Goal: Navigation & Orientation: Find specific page/section

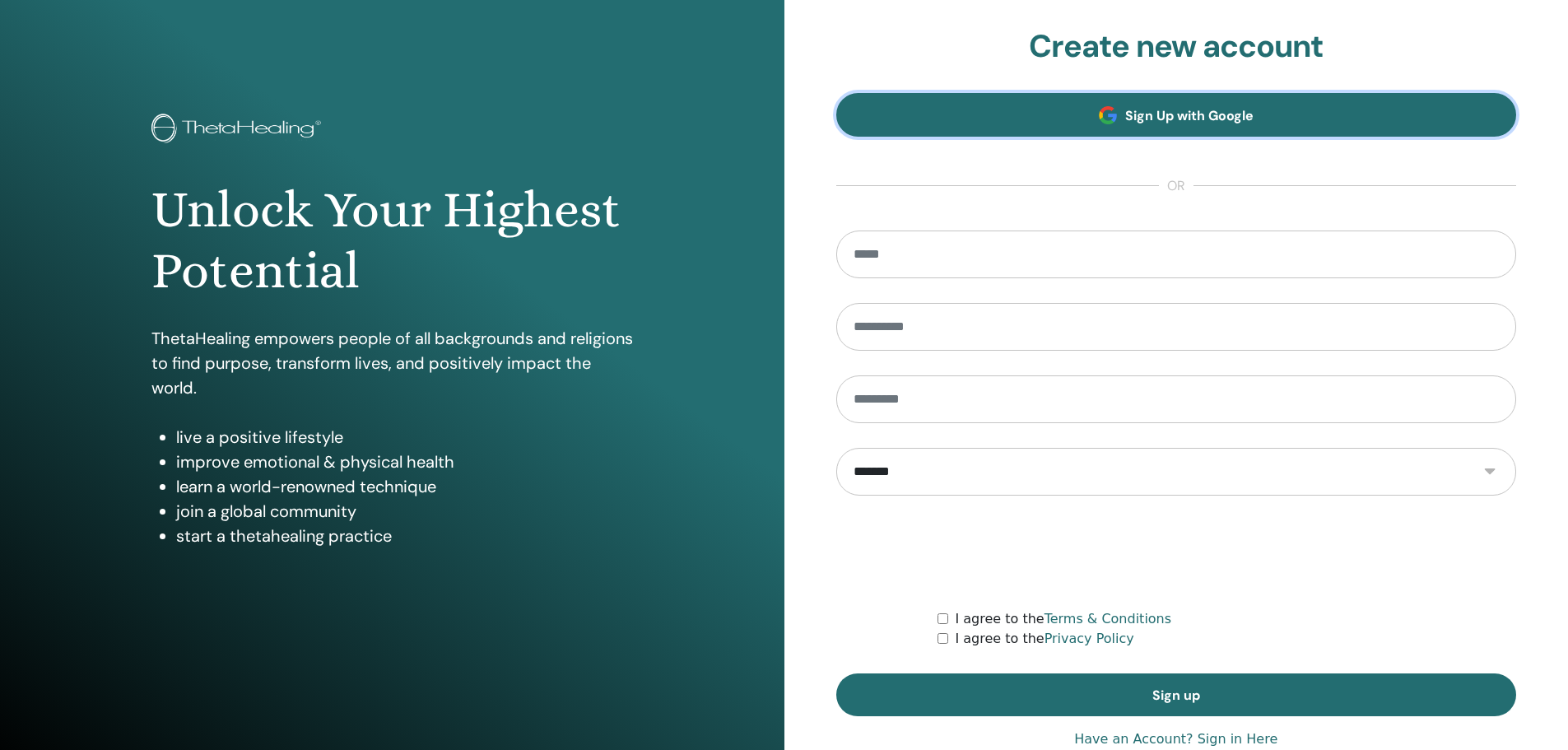
click at [1217, 118] on span "Sign Up with Google" at bounding box center [1189, 115] width 128 height 17
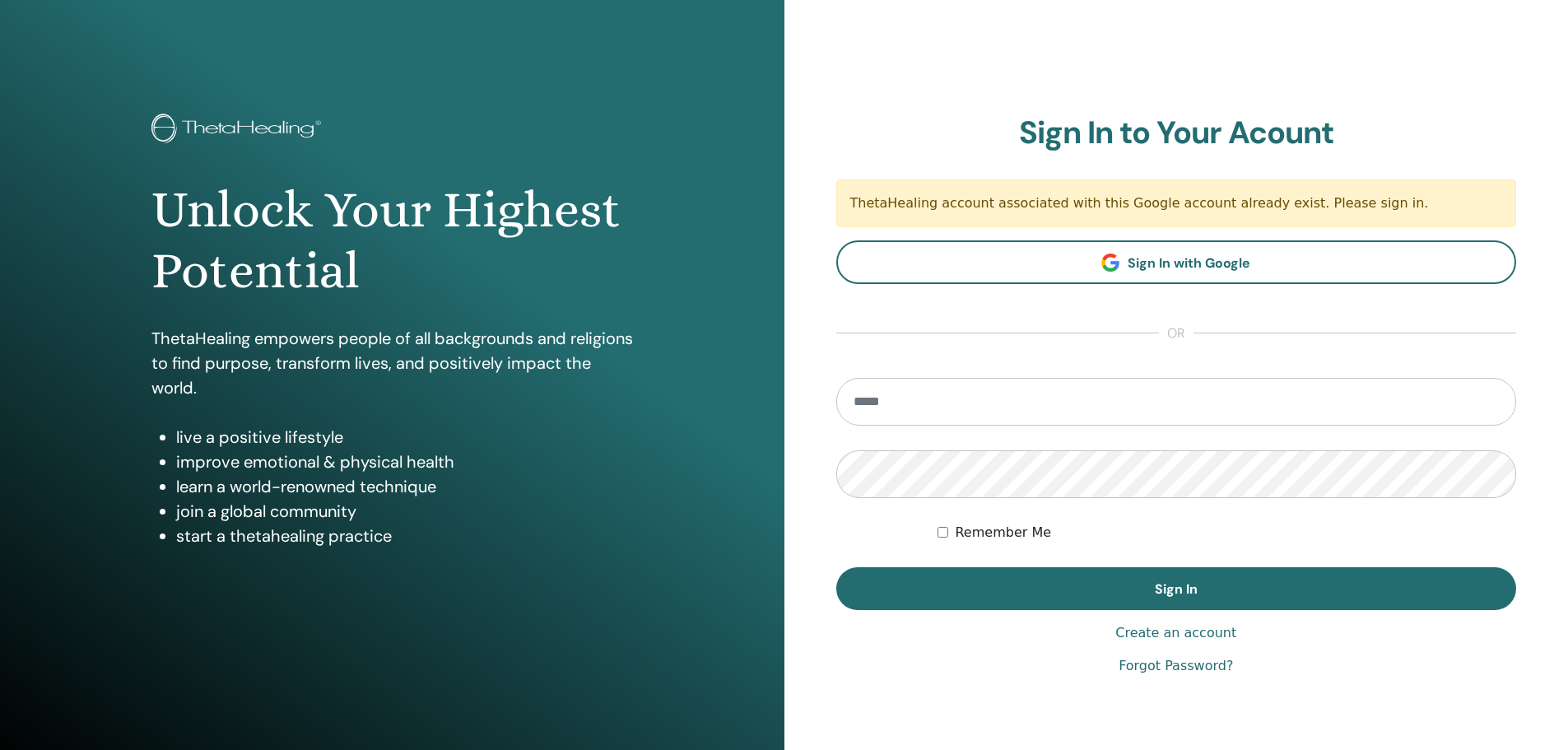
drag, startPoint x: 1379, startPoint y: 203, endPoint x: 838, endPoint y: 206, distance: 541.0
click at [838, 206] on div "ThetaHealing account associated with this Google account already exist. Please …" at bounding box center [1176, 203] width 680 height 48
copy div "ThetaHealing account associated with this Google account already exist. Please …"
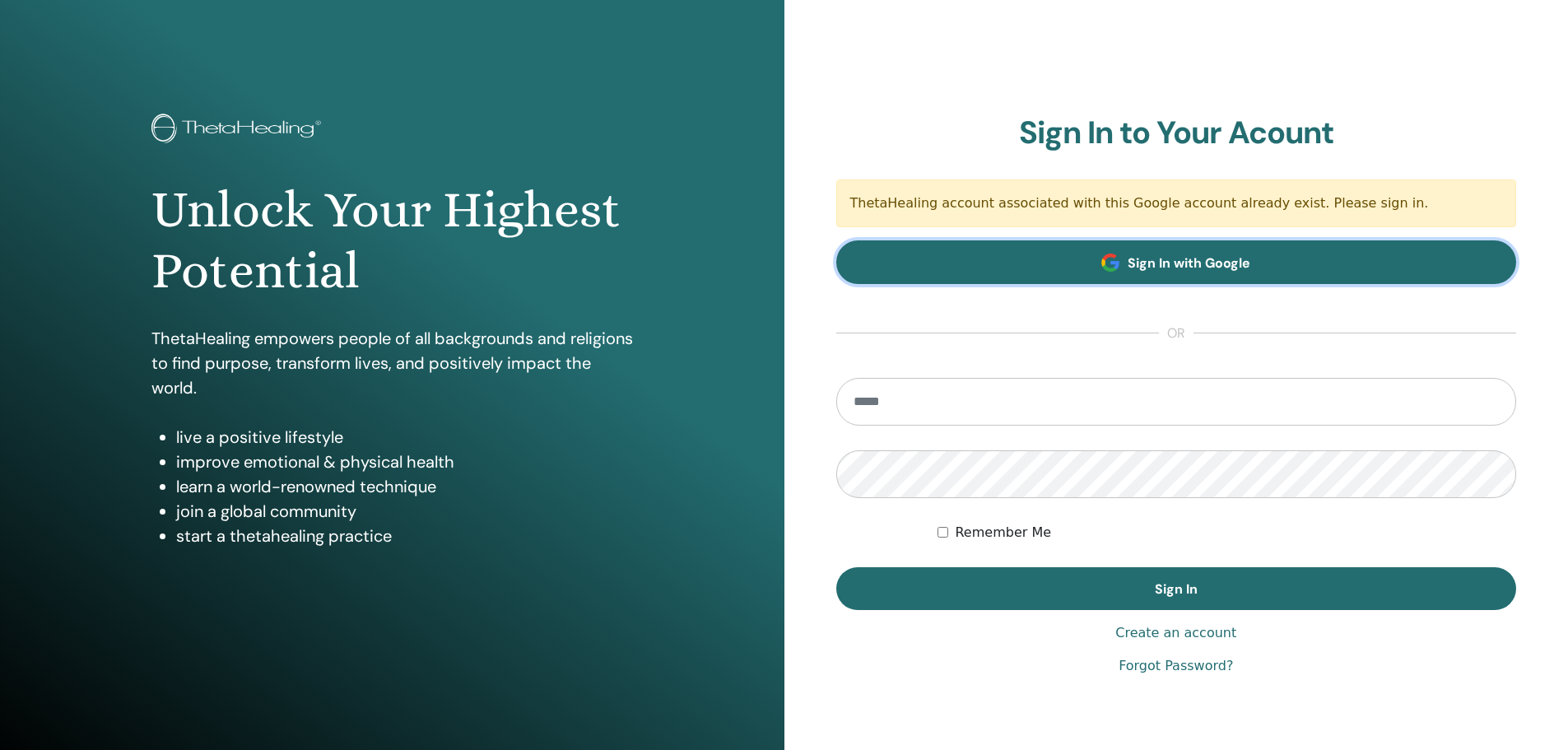
click at [1198, 261] on span "Sign In with Google" at bounding box center [1189, 263] width 123 height 17
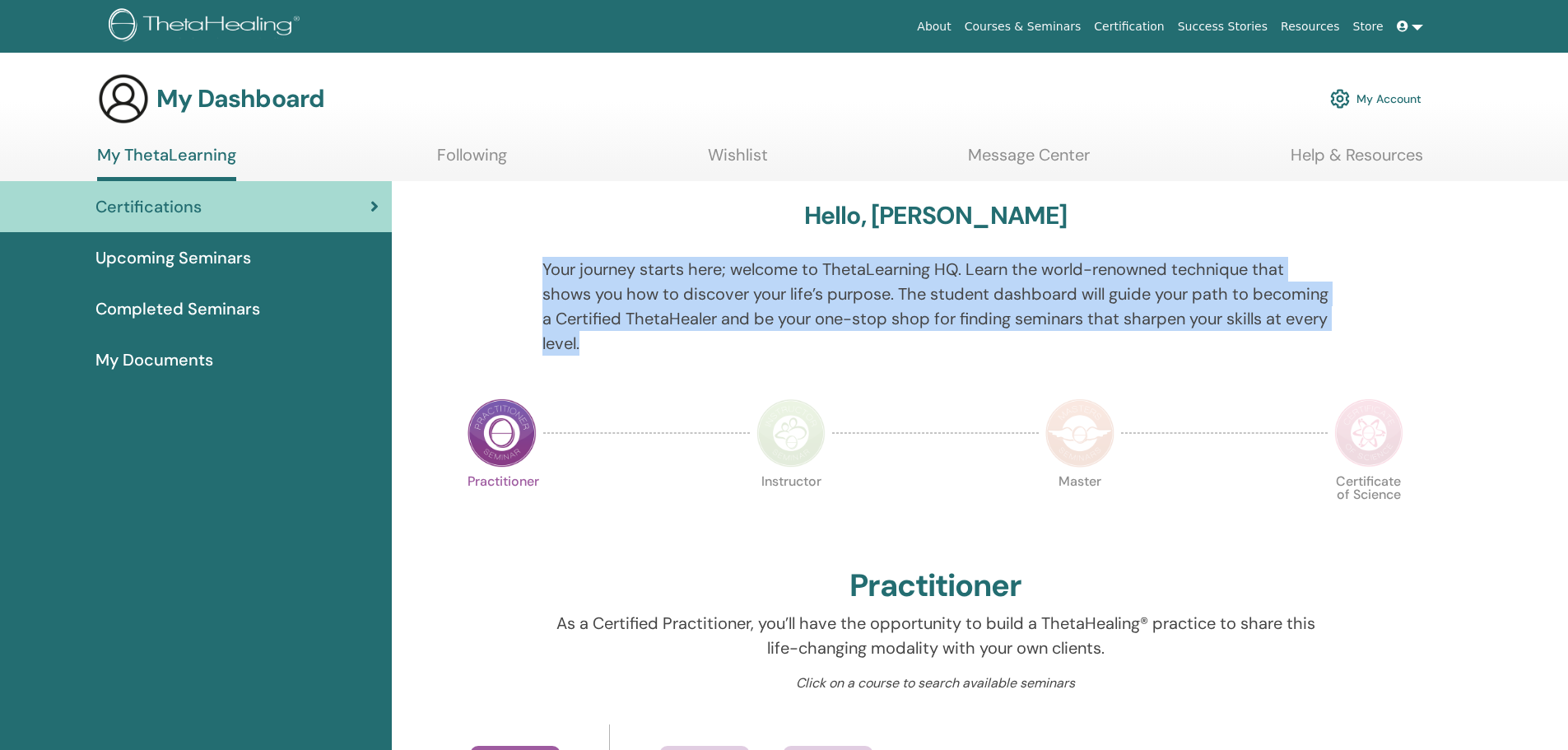
drag, startPoint x: 542, startPoint y: 262, endPoint x: 721, endPoint y: 331, distance: 191.8
click at [721, 331] on p "Your journey starts here; welcome to ThetaLearning HQ. Learn the world-renowned…" at bounding box center [935, 306] width 786 height 99
copy p "Your journey starts here; welcome to ThetaLearning HQ. Learn the world-renowned…"
click at [222, 263] on span "Upcoming Seminars" at bounding box center [173, 258] width 156 height 25
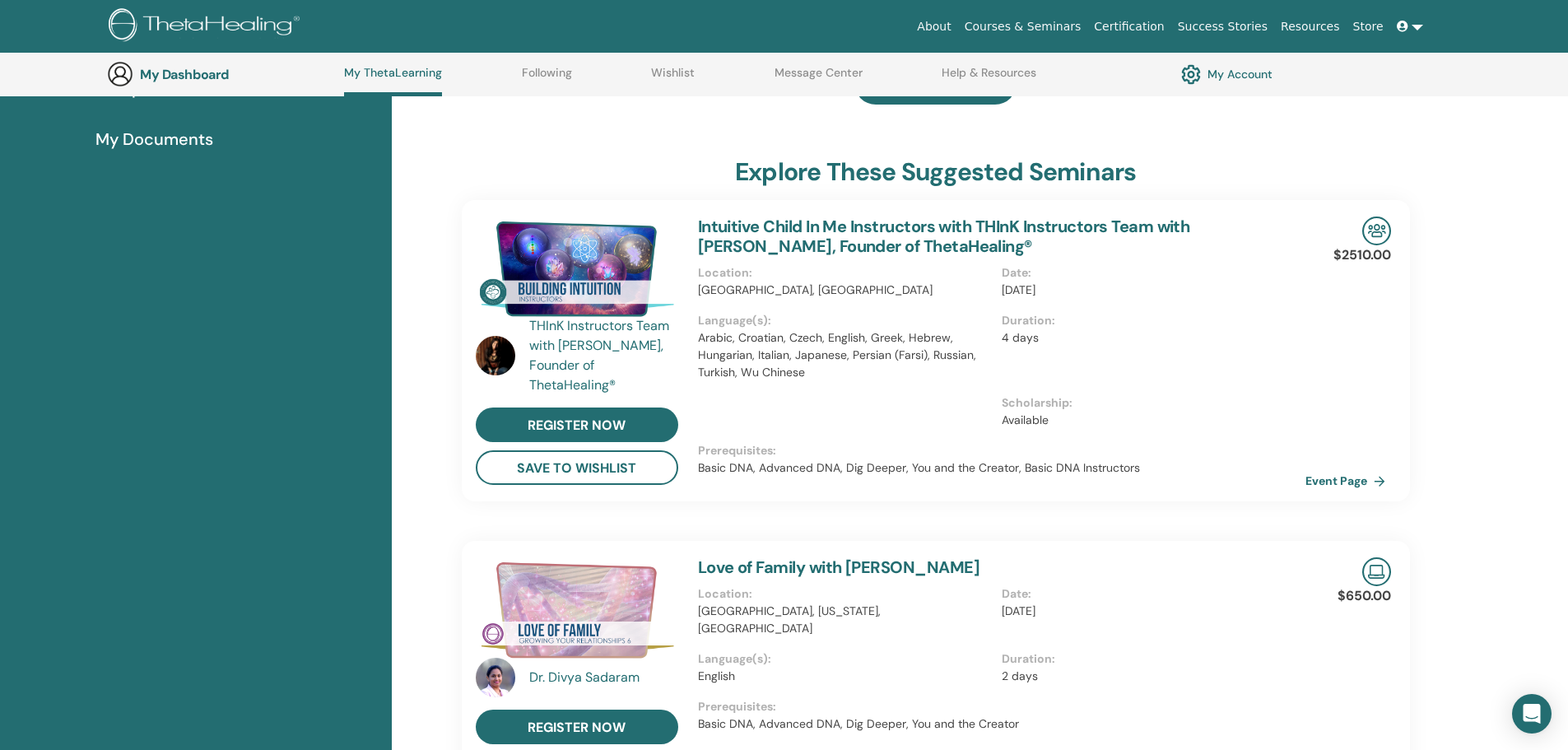
scroll to position [291, 0]
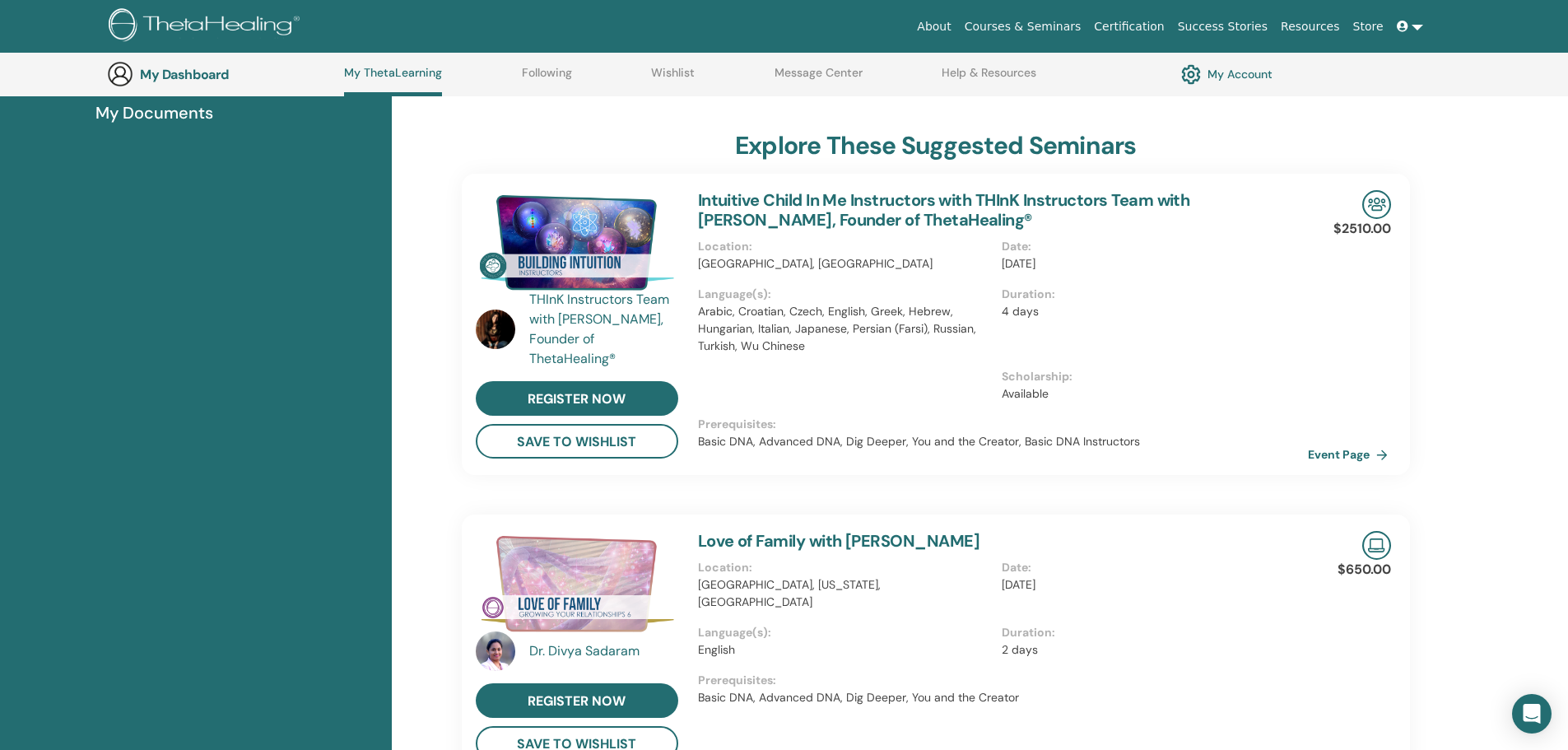
click at [1348, 456] on link "Event Page" at bounding box center [1351, 454] width 86 height 25
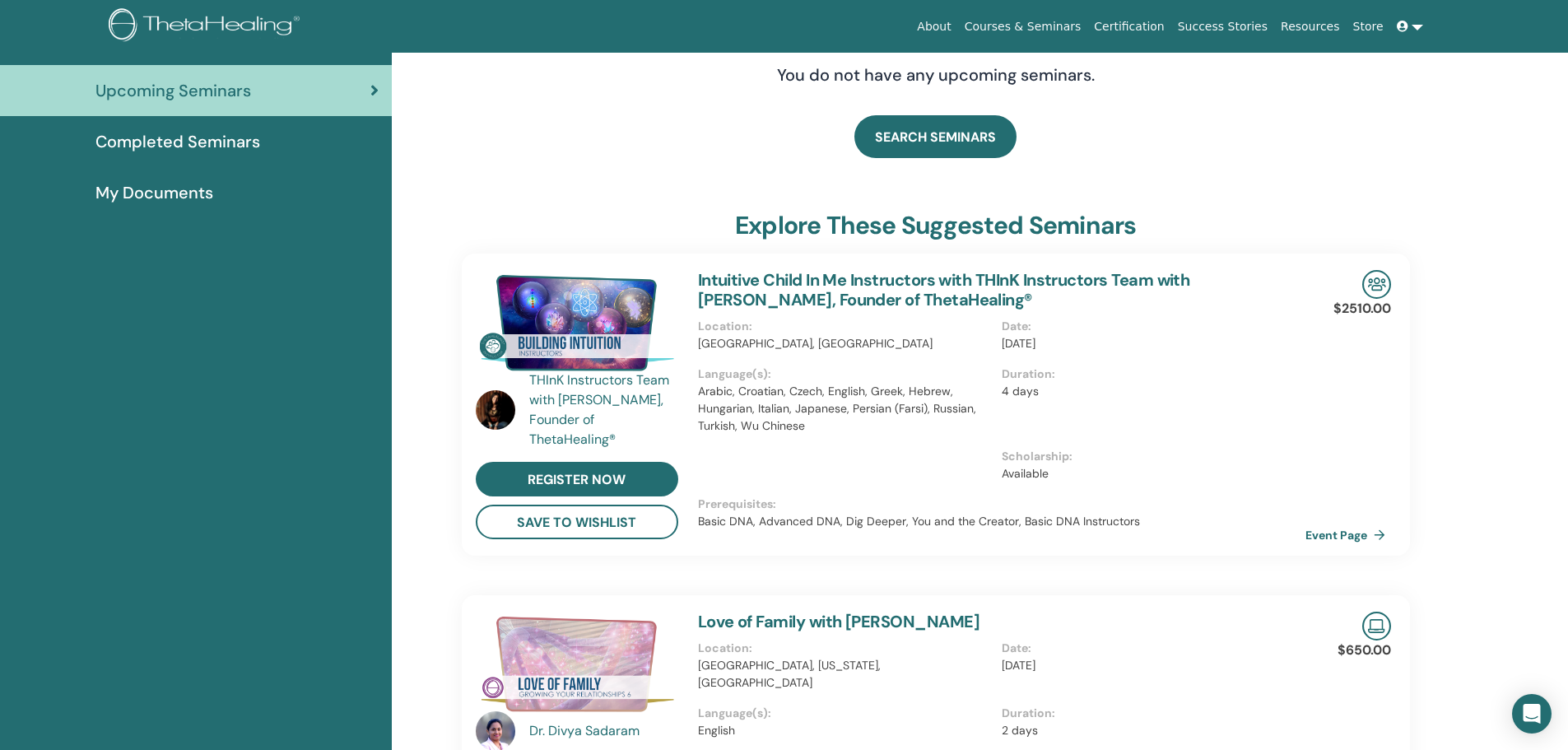
scroll to position [0, 0]
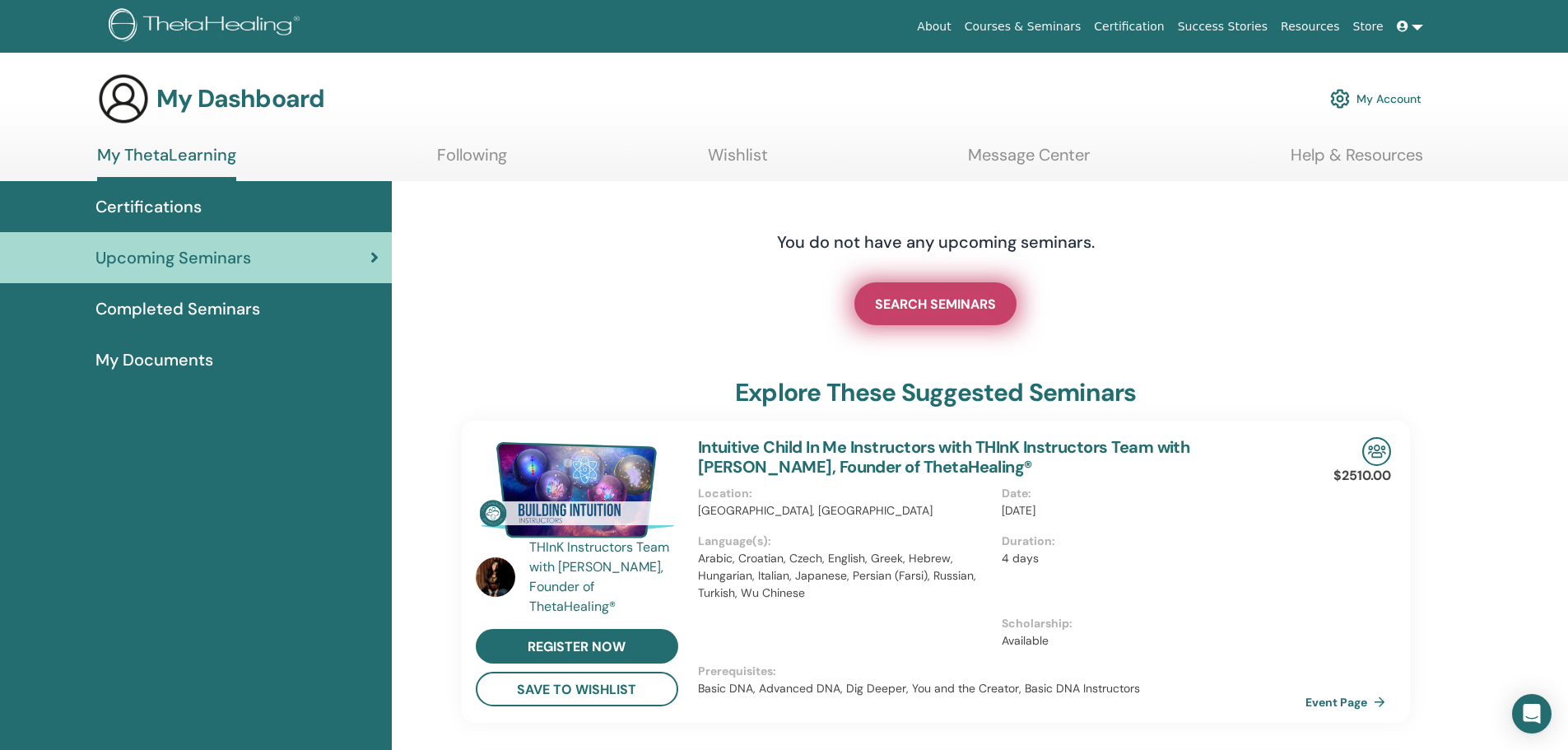
click at [936, 307] on span "SEARCH SEMINARS" at bounding box center [936, 304] width 121 height 17
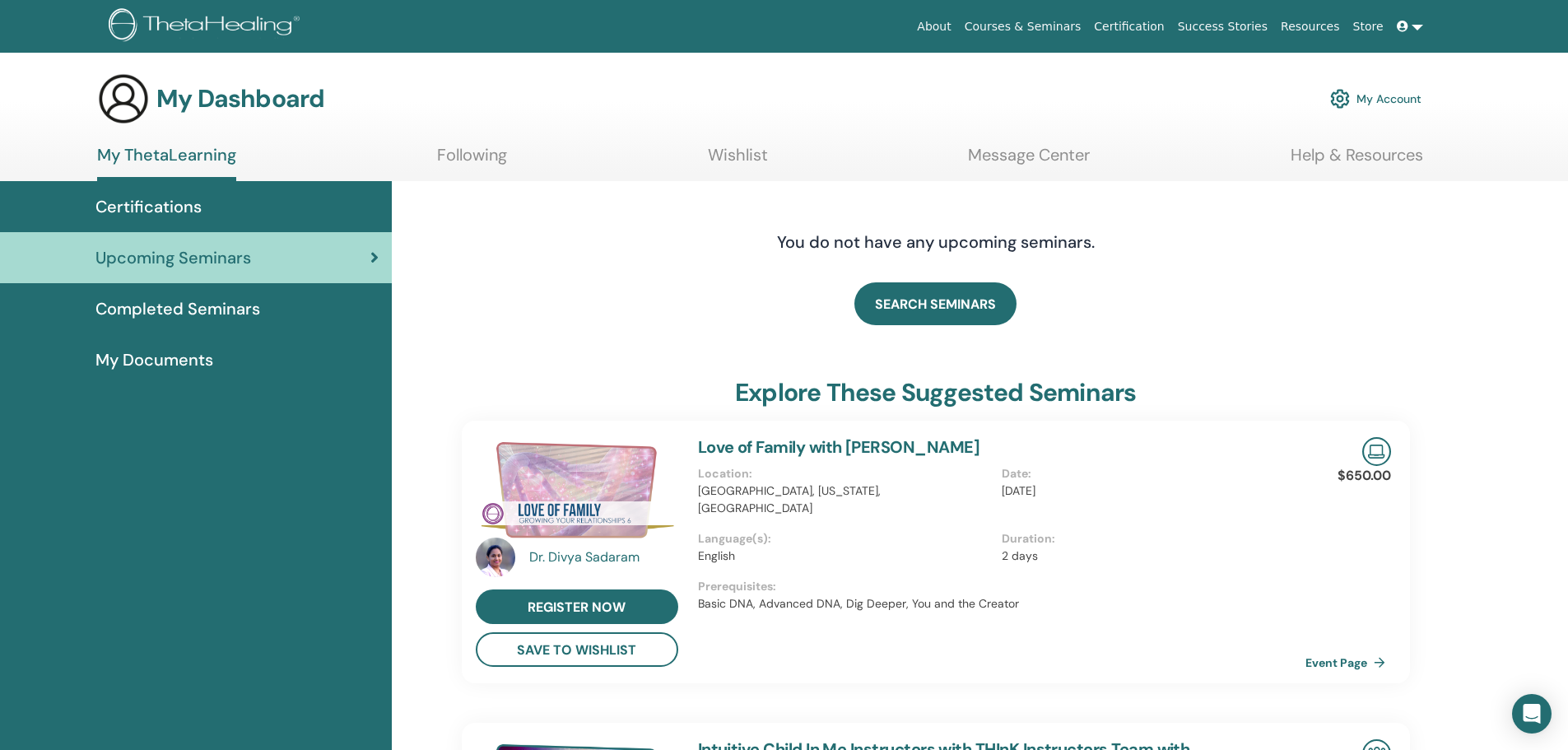
click at [194, 316] on span "Completed Seminars" at bounding box center [177, 309] width 165 height 25
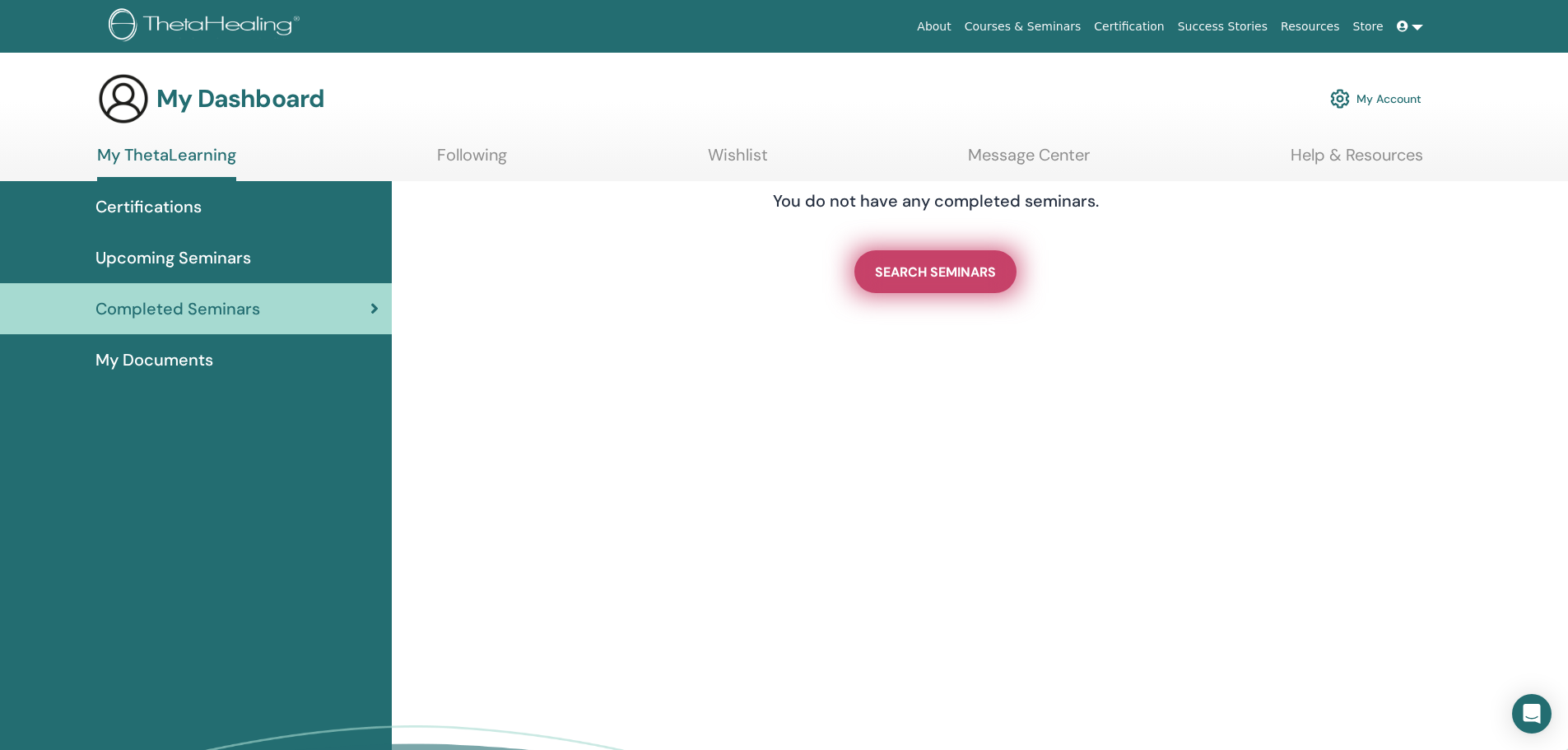
click at [946, 274] on span "SEARCH SEMINARS" at bounding box center [936, 272] width 121 height 17
click at [179, 356] on span "My Documents" at bounding box center [154, 360] width 118 height 25
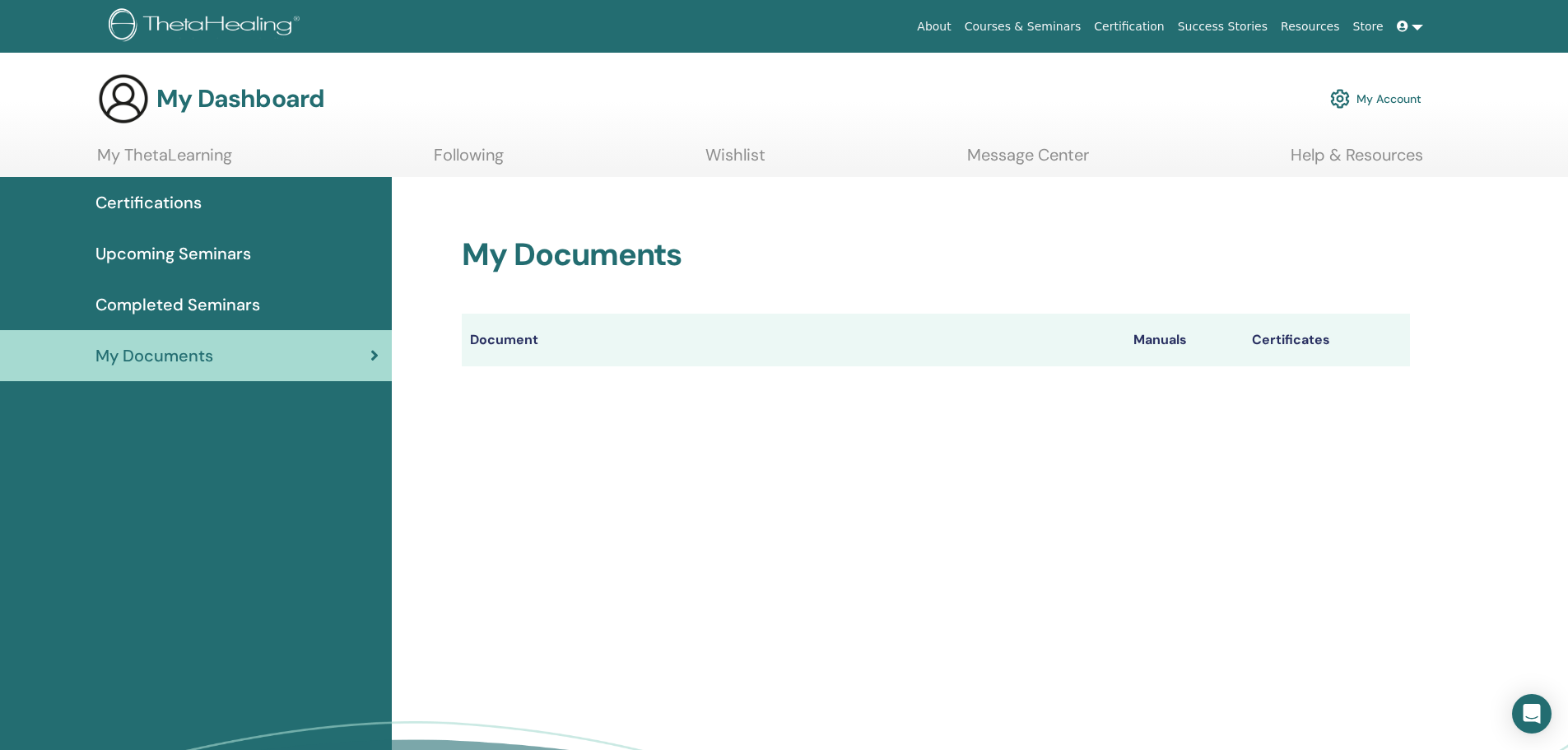
click at [1161, 343] on th "Manuals" at bounding box center [1184, 340] width 119 height 53
click at [1277, 343] on th "Certificates" at bounding box center [1327, 340] width 167 height 53
click at [468, 155] on link "Following" at bounding box center [468, 161] width 70 height 32
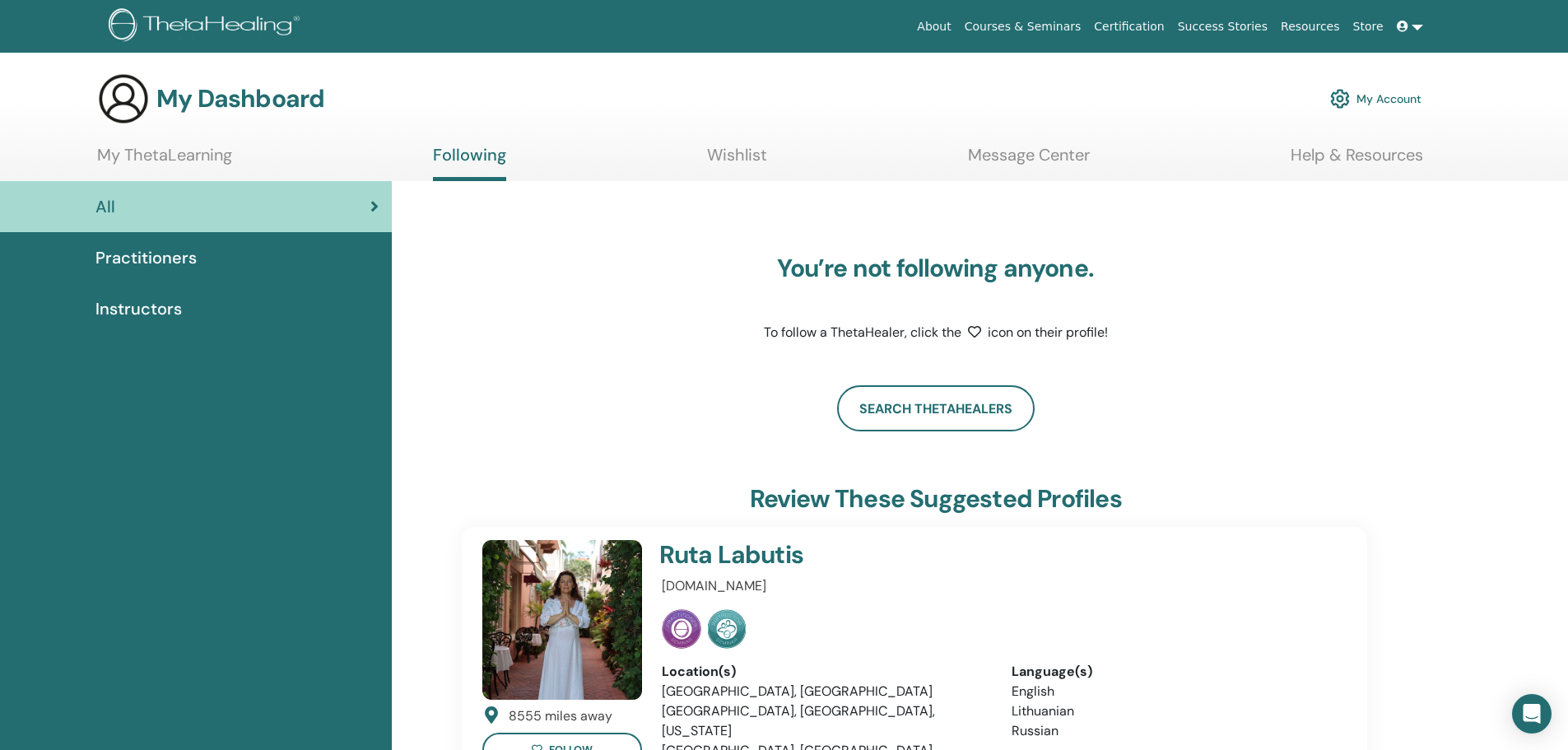
click at [733, 152] on link "Wishlist" at bounding box center [737, 161] width 60 height 32
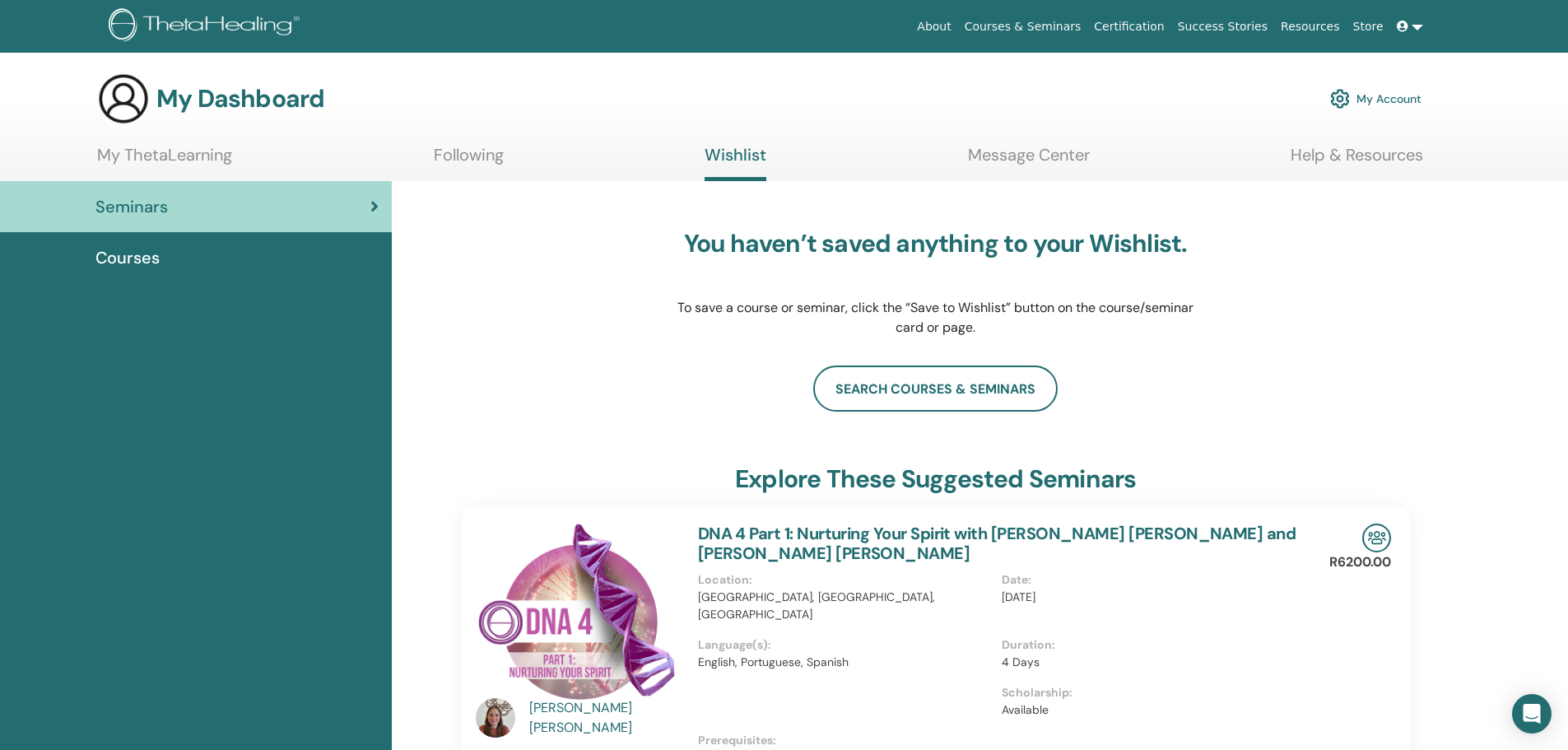
click at [1021, 153] on link "Message Center" at bounding box center [1028, 161] width 122 height 32
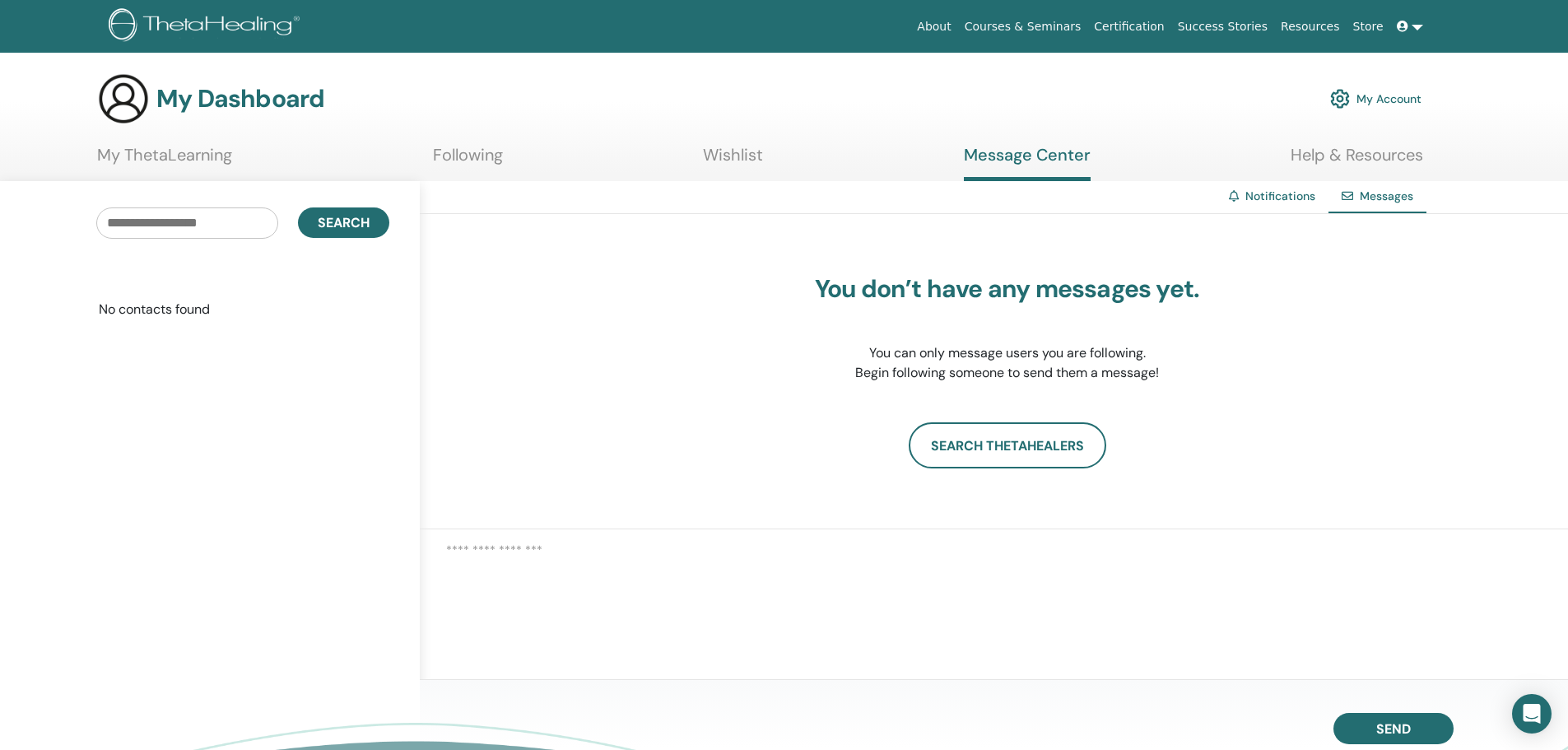
click at [471, 154] on link "Following" at bounding box center [467, 161] width 70 height 32
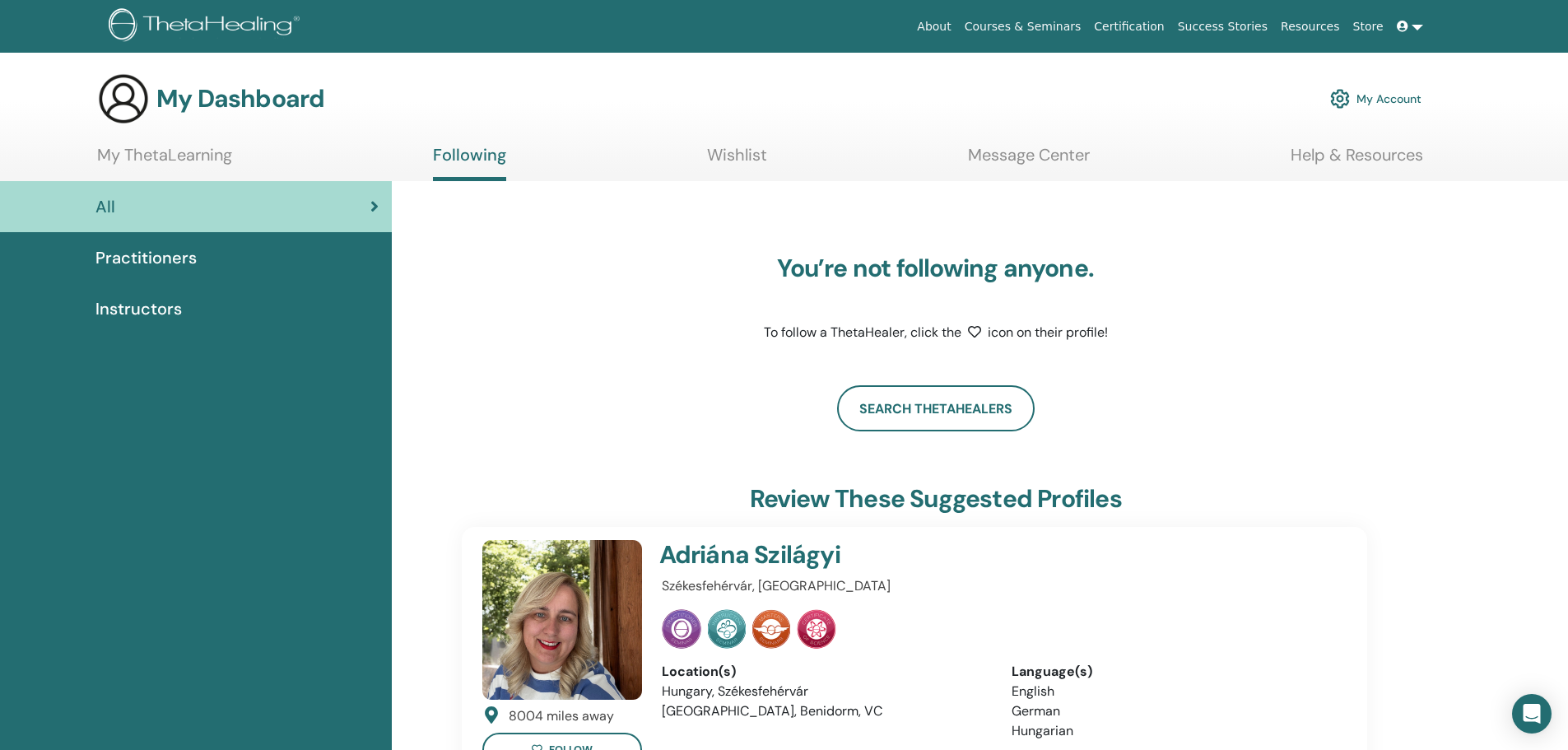
click at [152, 157] on link "My ThetaLearning" at bounding box center [164, 161] width 135 height 32
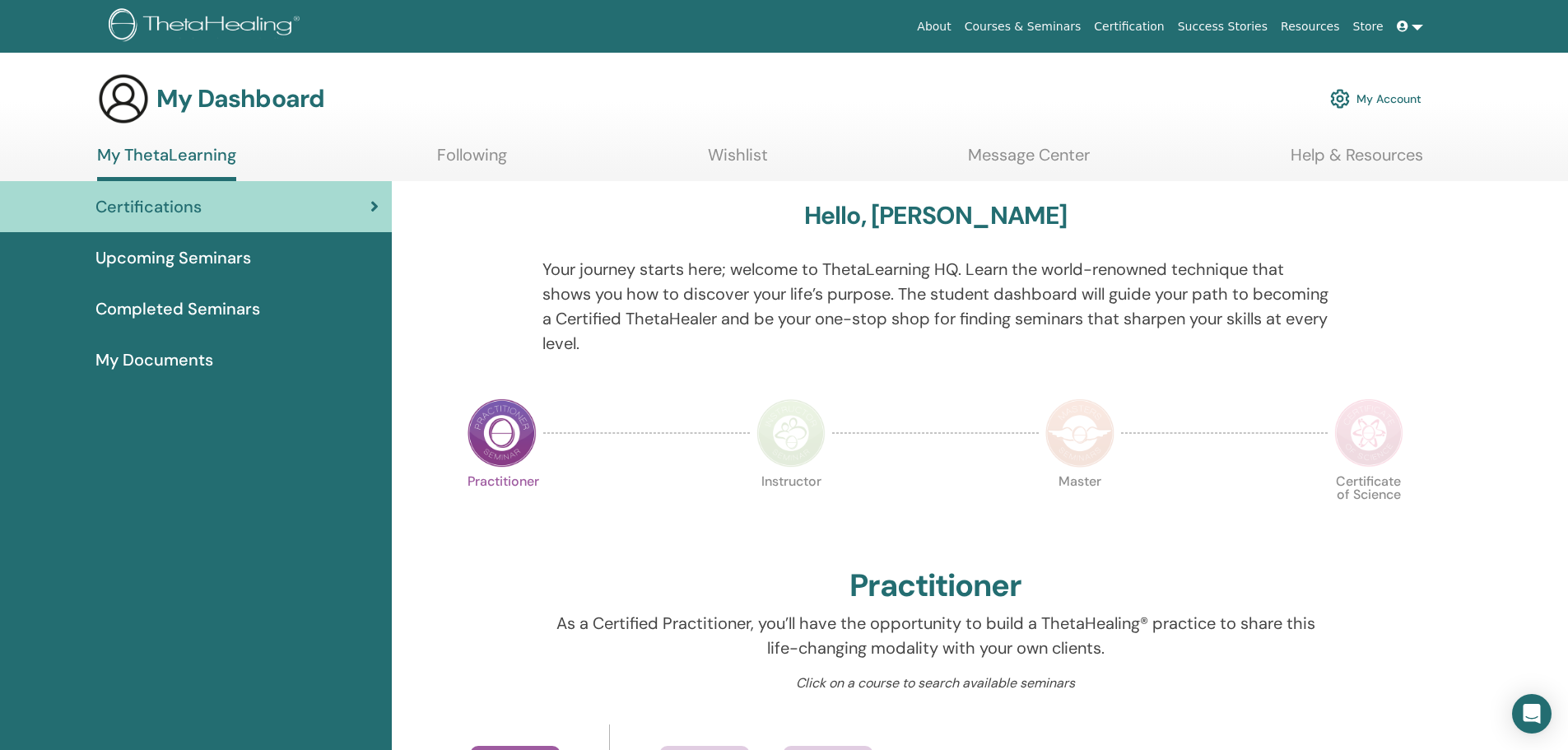
click at [490, 434] on img at bounding box center [501, 433] width 69 height 69
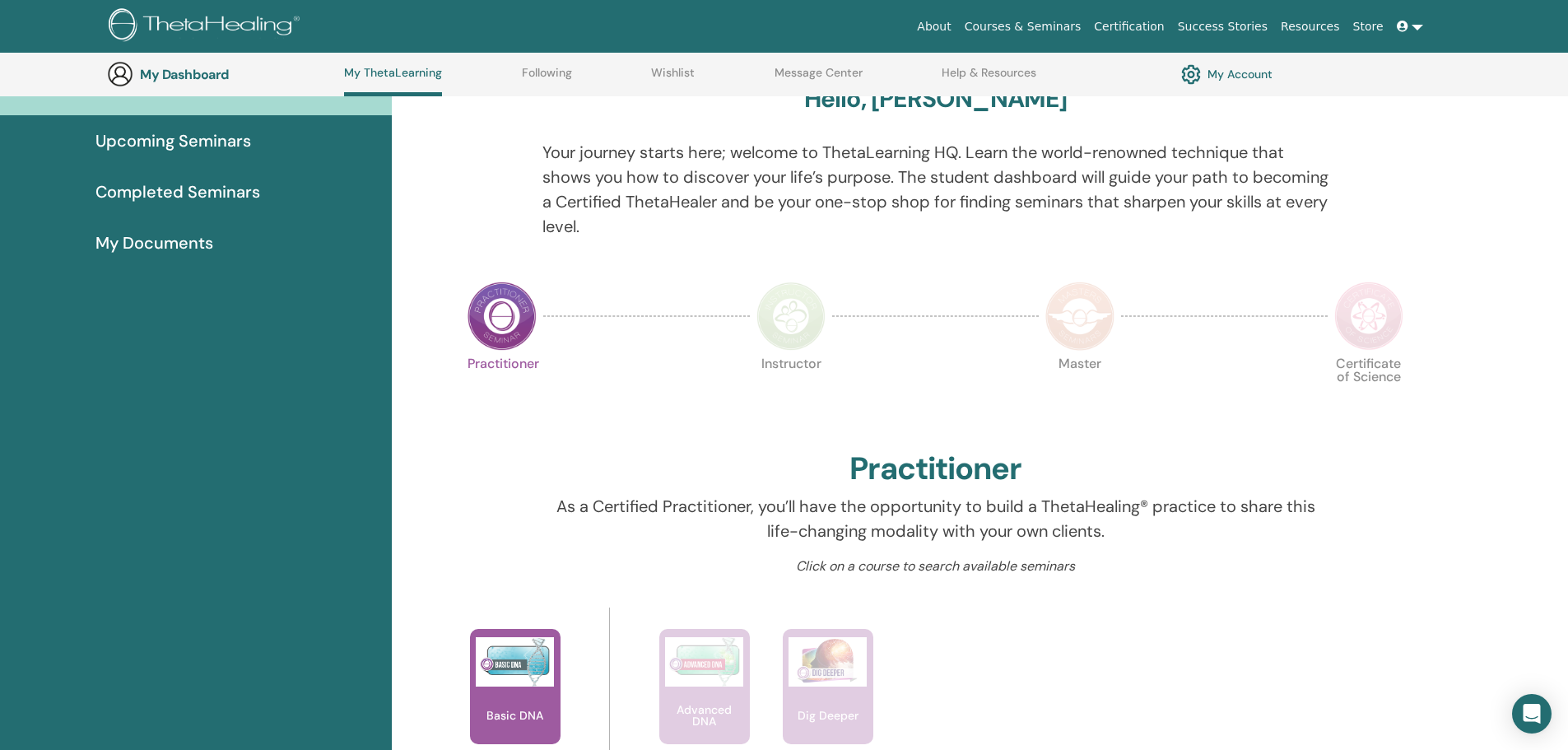
scroll to position [208, 0]
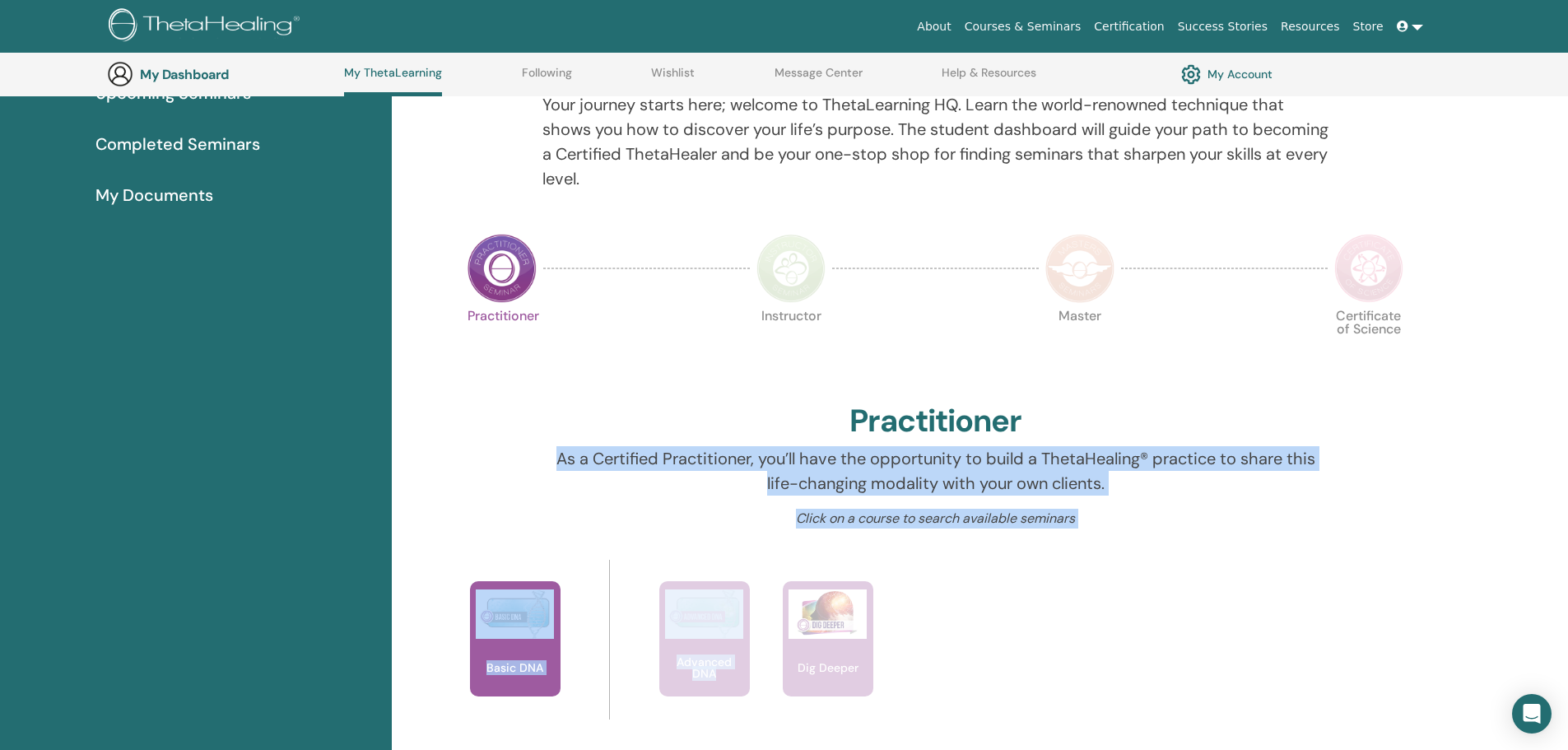
drag, startPoint x: 559, startPoint y: 459, endPoint x: 1111, endPoint y: 545, distance: 558.7
click at [1111, 545] on div "Hello, Ivica Your journey starts here; welcome to ThetaLearning HQ. Learn the w…" at bounding box center [936, 738] width 988 height 1442
copy div "As a Certified Practitioner, you’ll have the opportunity to build a ThetaHealin…"
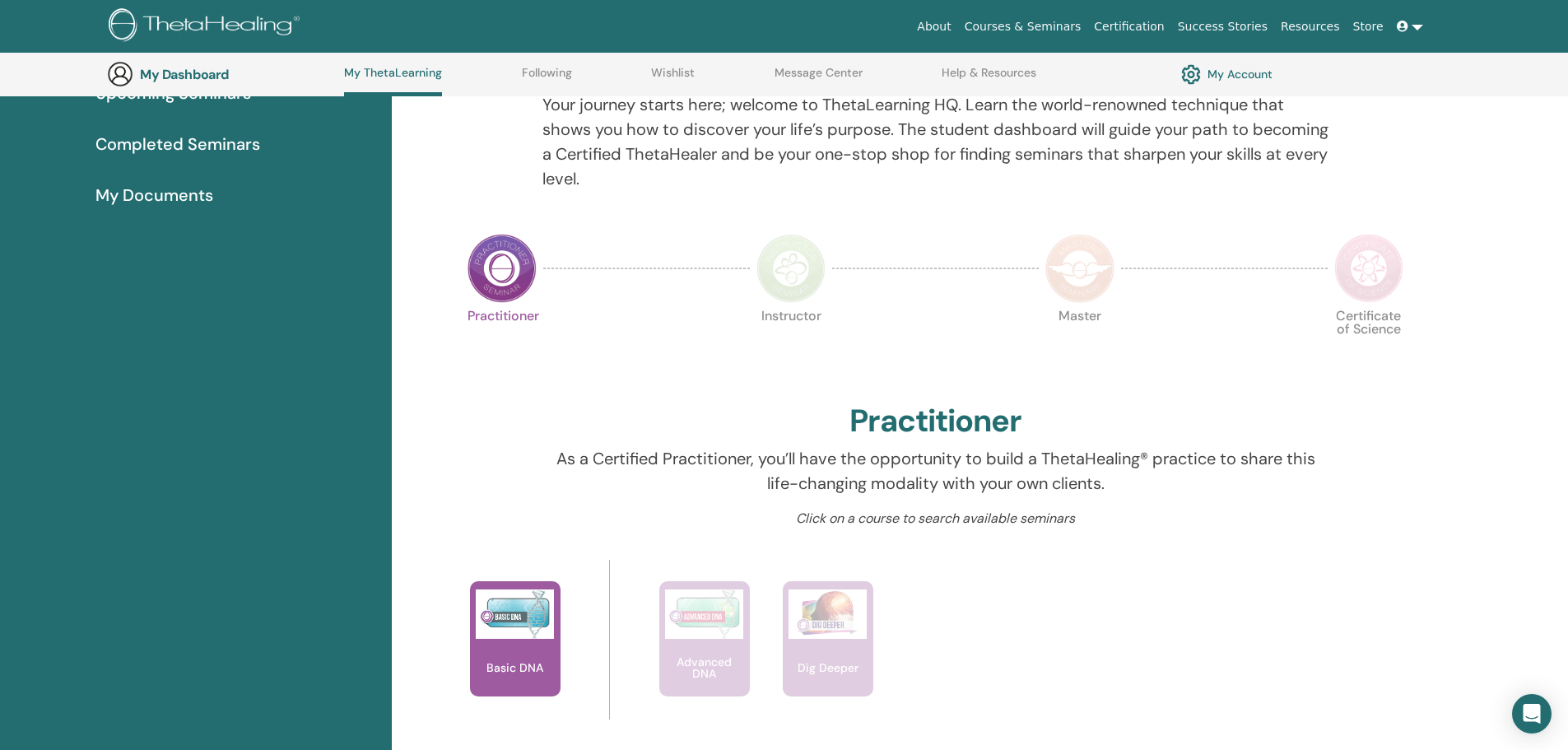
click at [705, 375] on div "Practitioner Instructor Master Certificate of Science" at bounding box center [936, 350] width 948 height 89
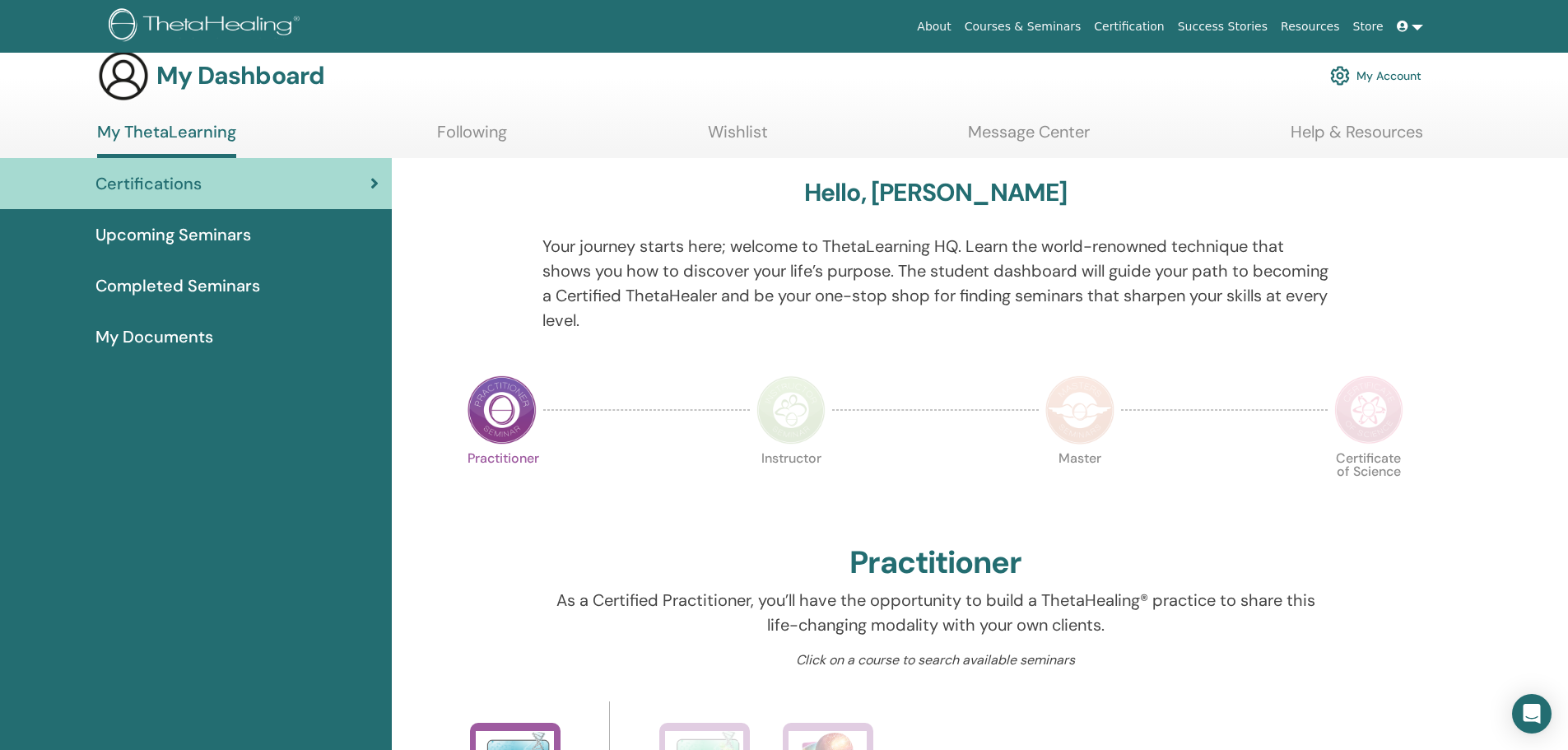
scroll to position [0, 0]
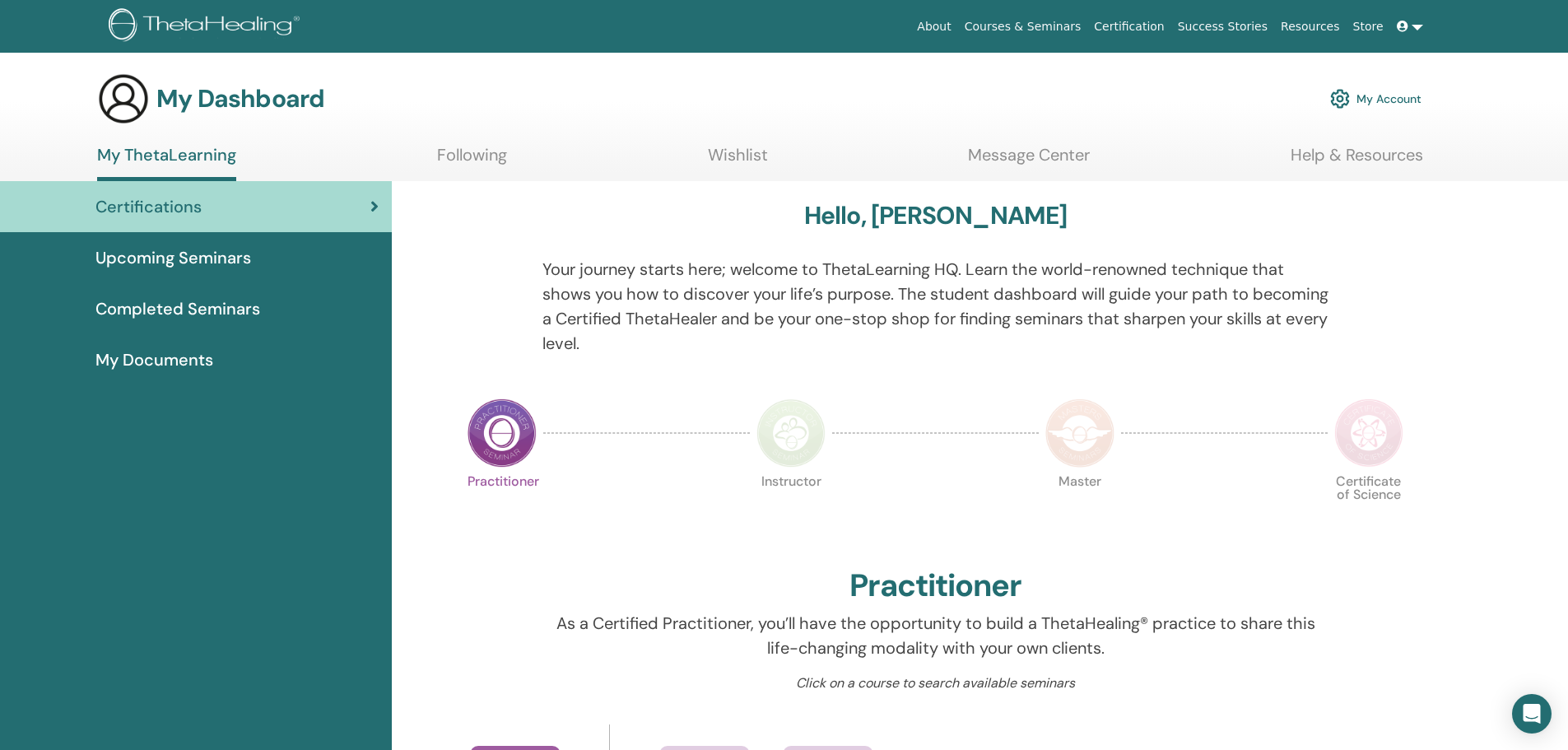
click at [1389, 99] on link "My Account" at bounding box center [1376, 99] width 91 height 36
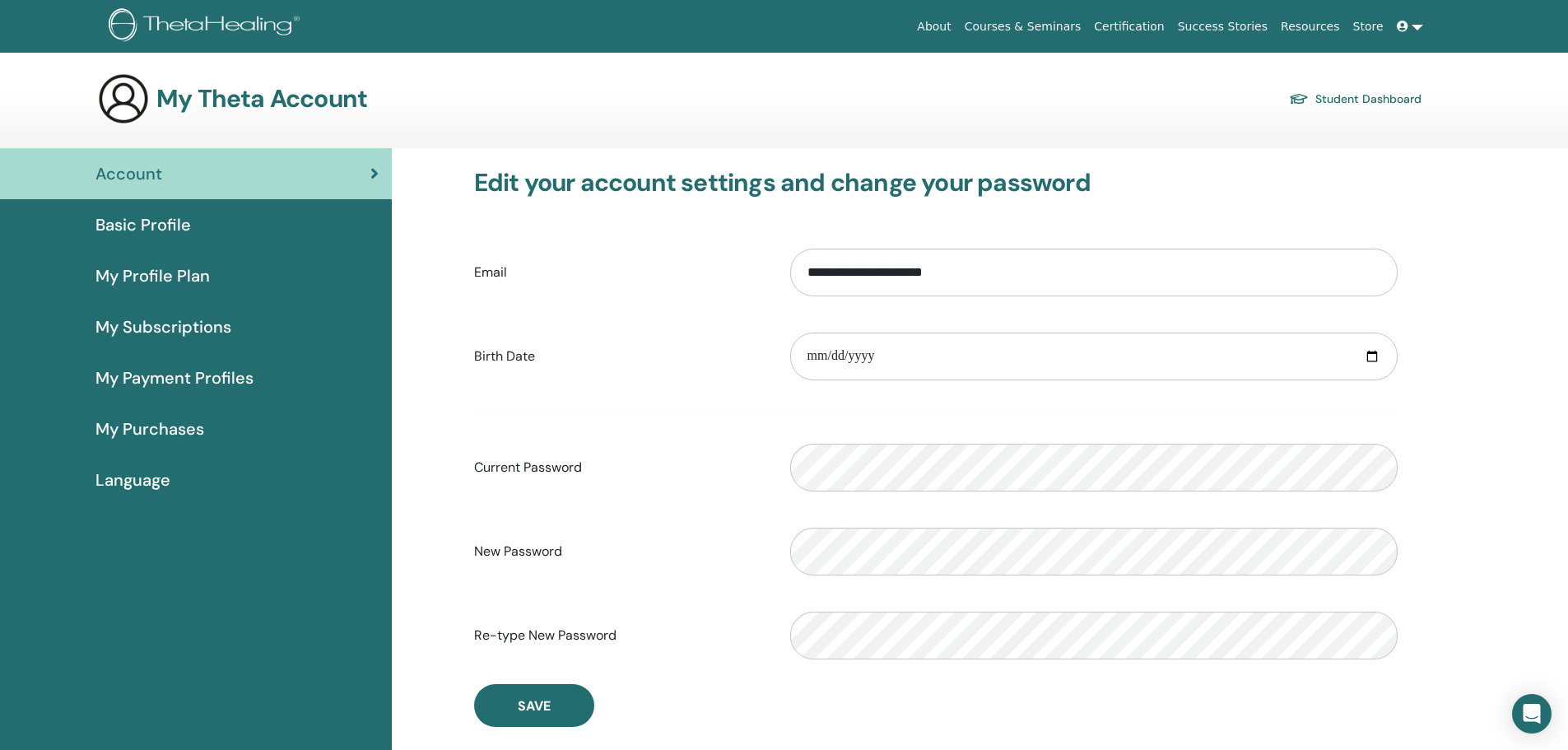
click at [152, 224] on span "Basic Profile" at bounding box center [143, 225] width 95 height 25
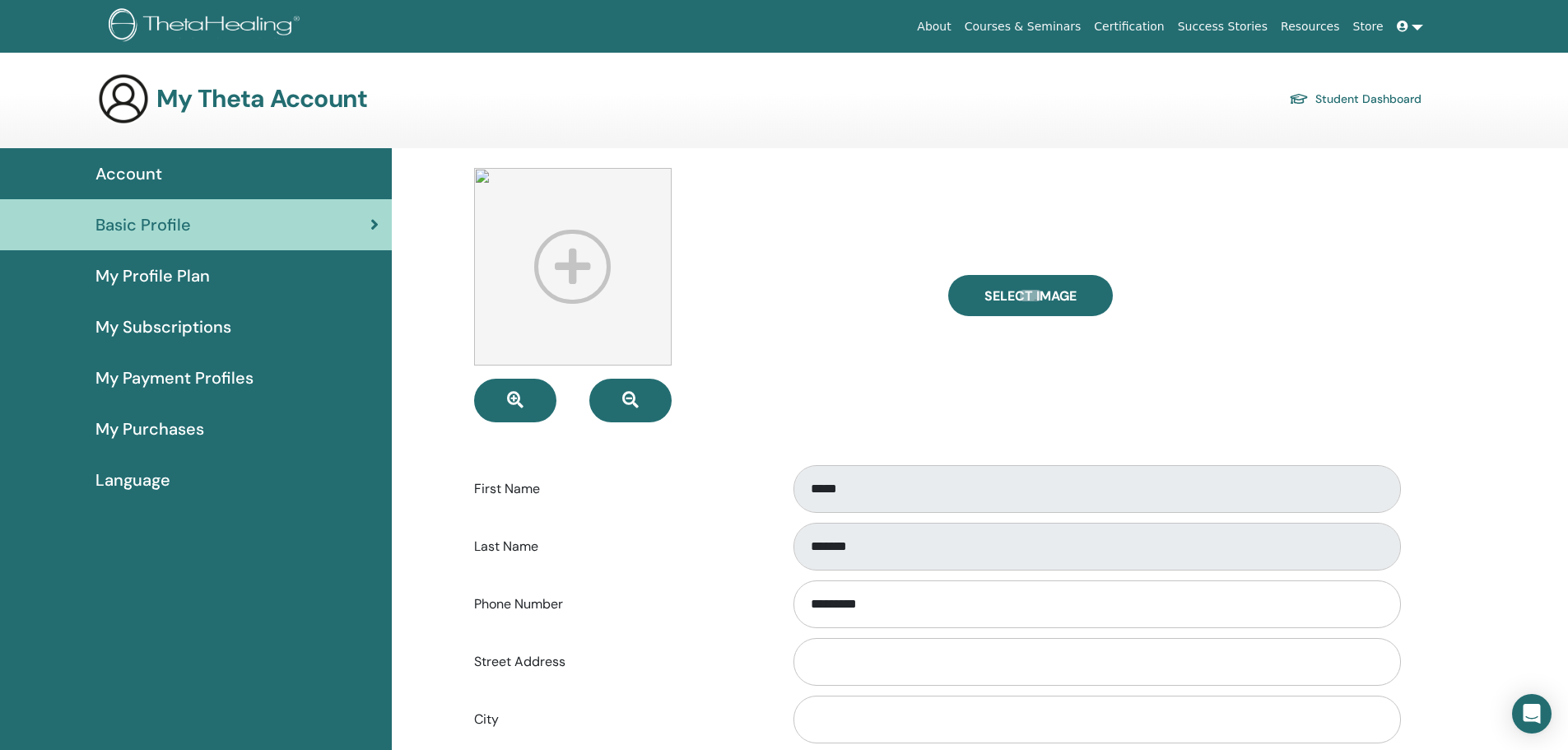
click at [151, 273] on span "My Profile Plan" at bounding box center [152, 276] width 114 height 25
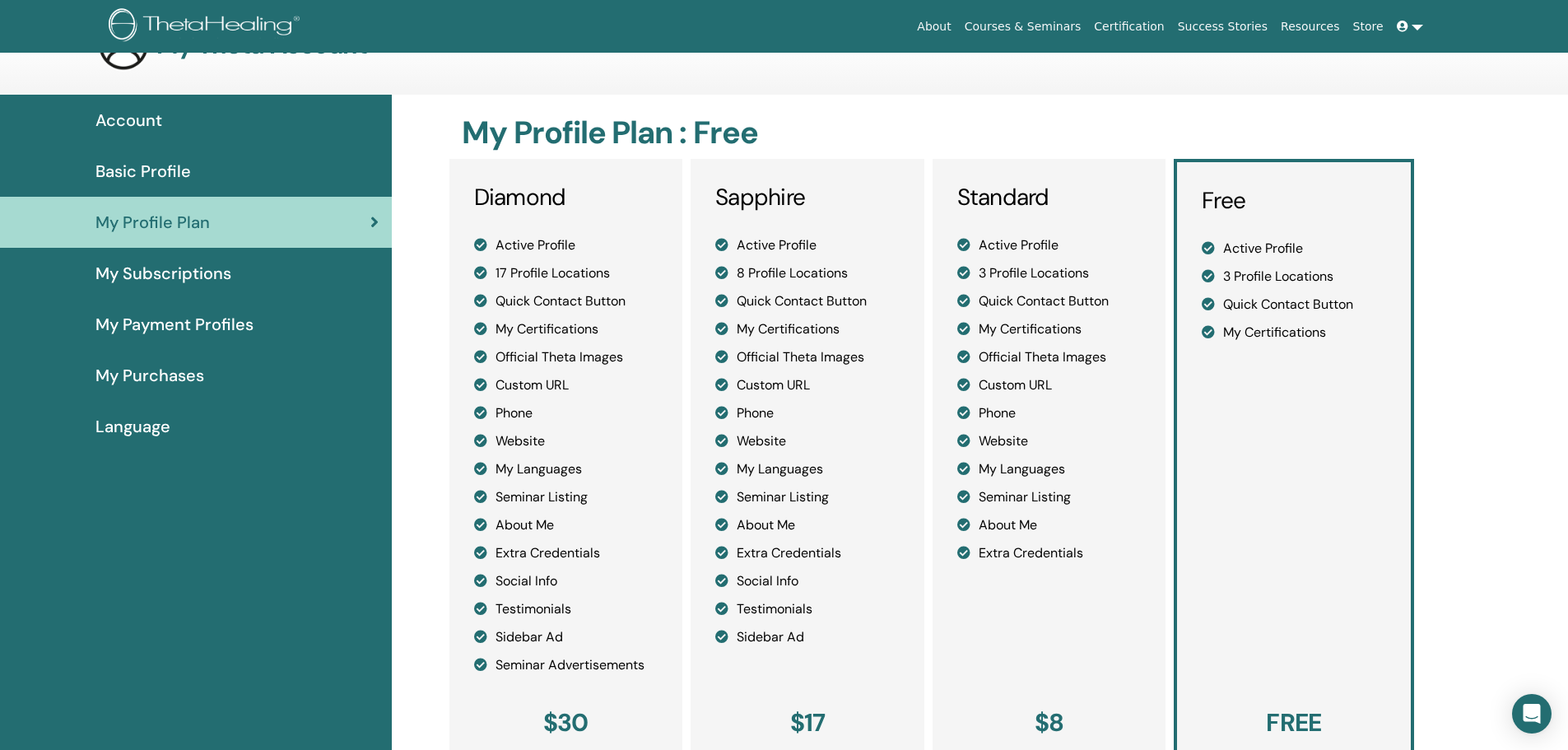
scroll to position [82, 0]
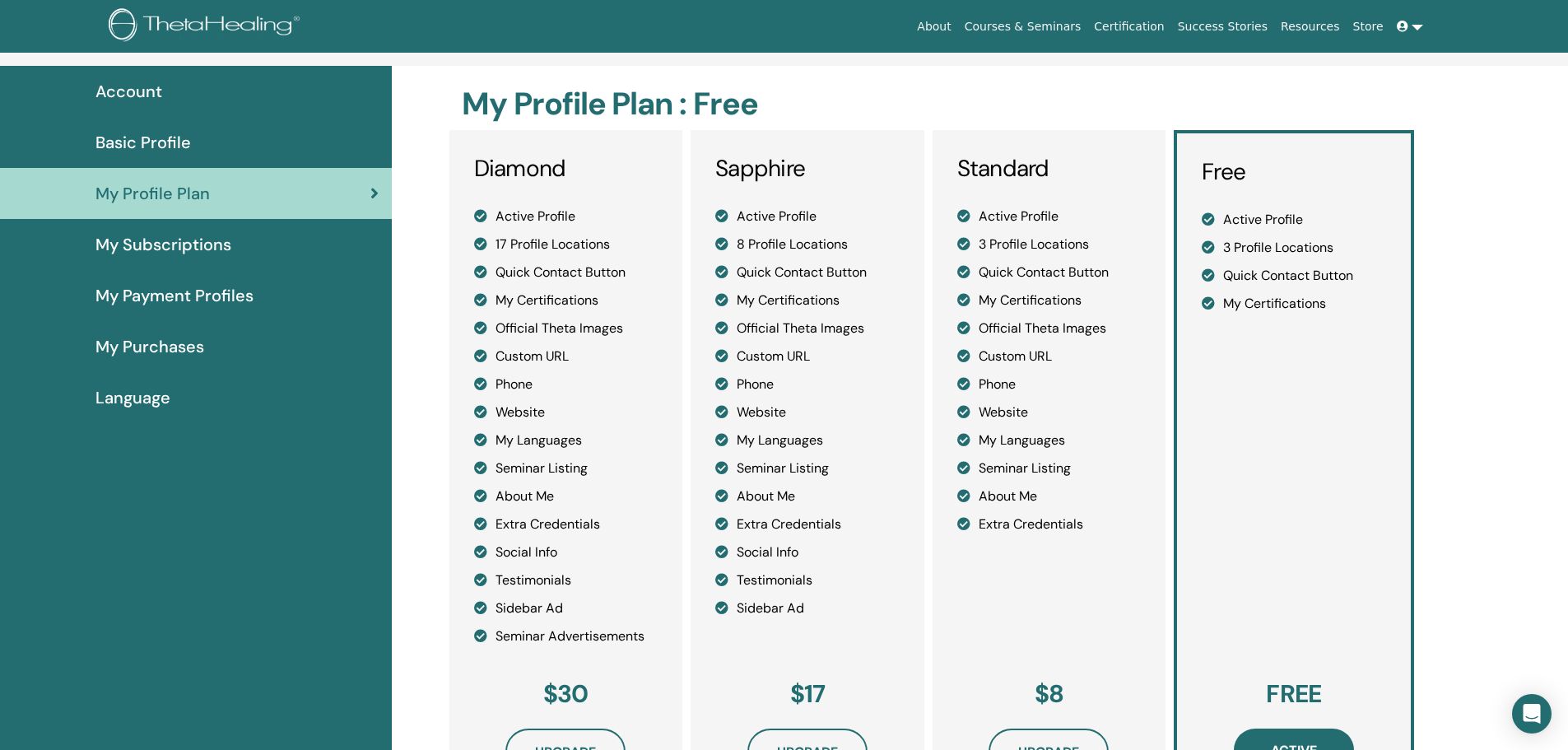
click at [165, 245] on span "My Subscriptions" at bounding box center [163, 244] width 136 height 25
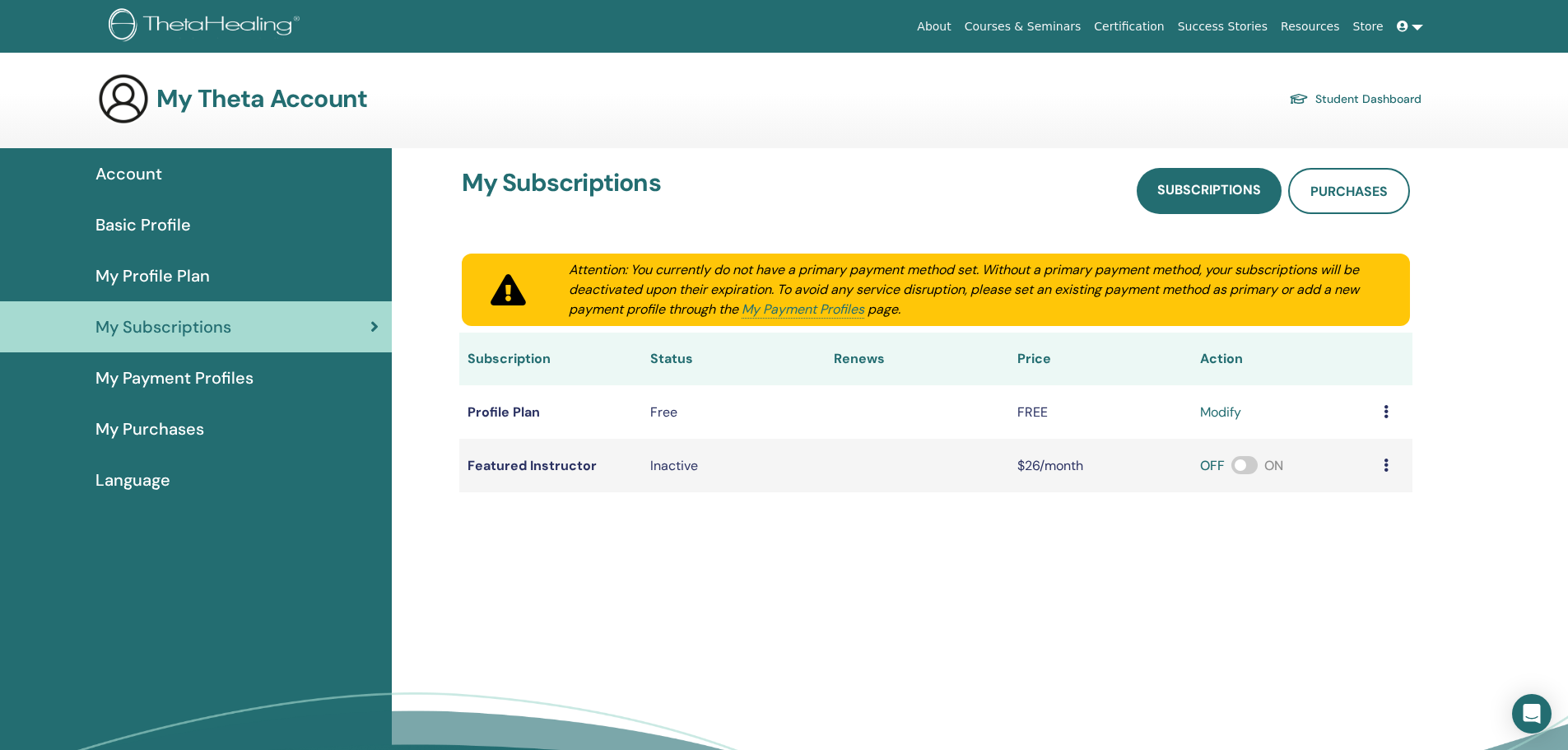
click at [189, 380] on span "My Payment Profiles" at bounding box center [174, 378] width 158 height 25
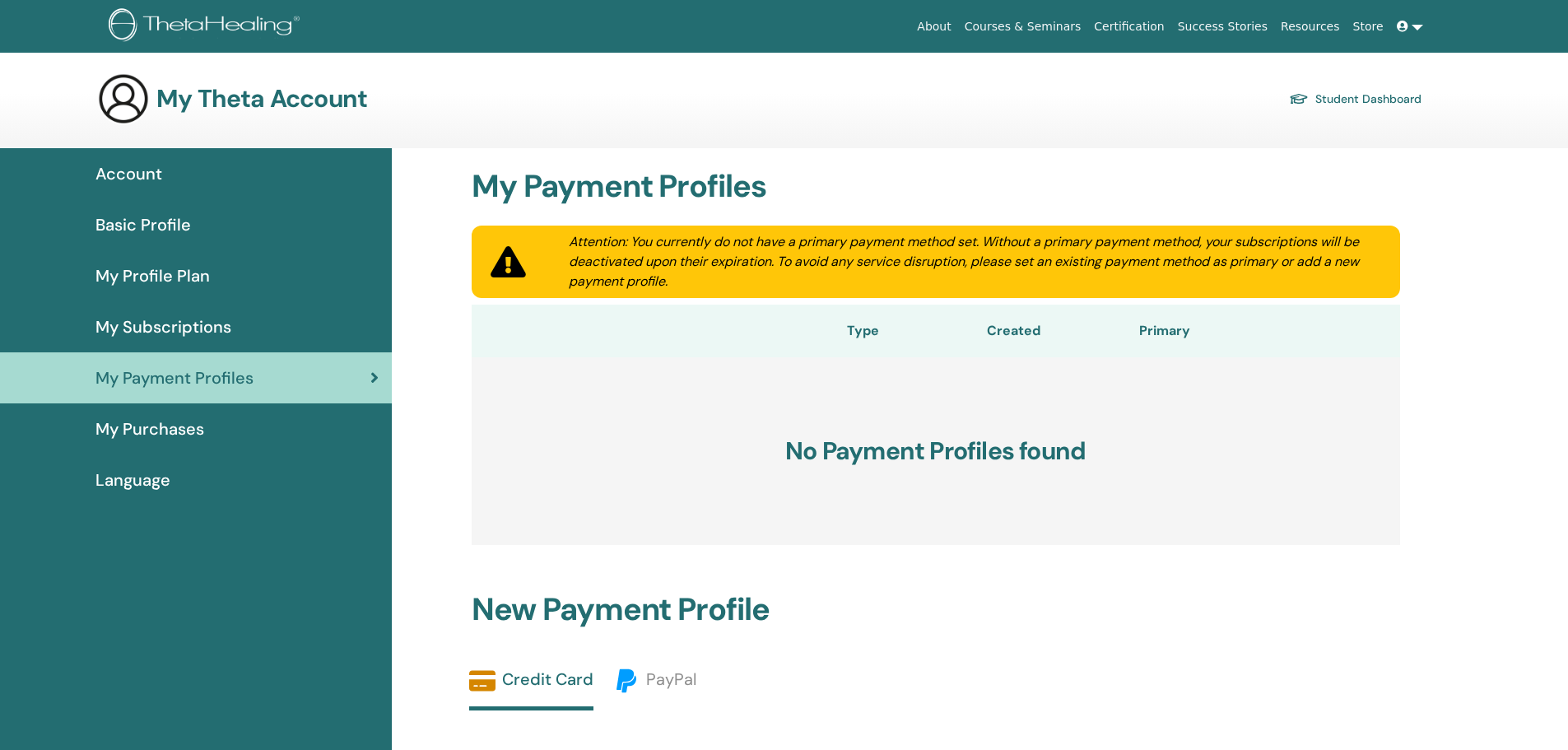
click at [172, 431] on span "My Purchases" at bounding box center [149, 429] width 109 height 25
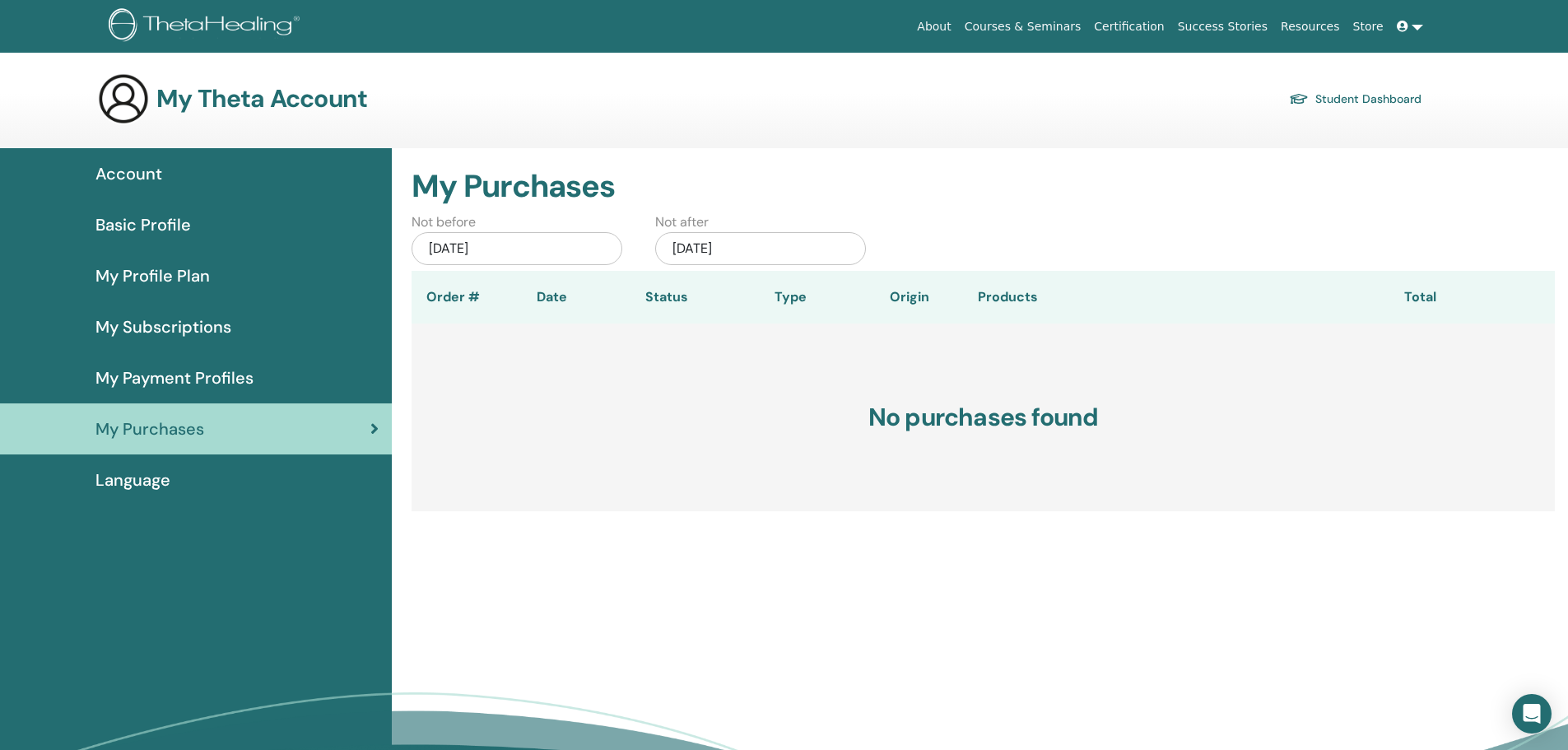
click at [127, 173] on span "Account" at bounding box center [128, 174] width 66 height 25
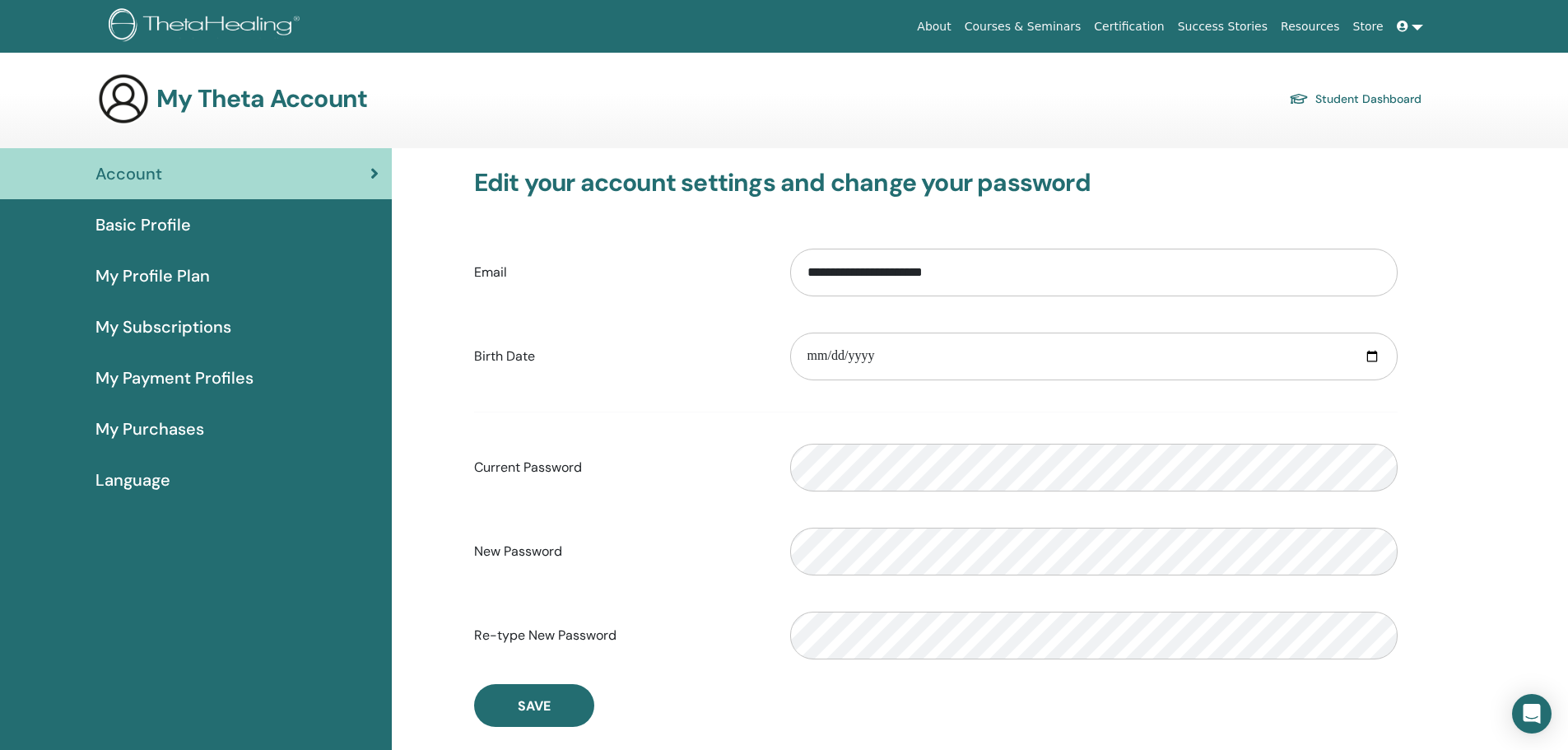
click at [379, 175] on icon at bounding box center [375, 174] width 8 height 17
click at [125, 100] on img at bounding box center [123, 99] width 53 height 53
click at [1336, 98] on link "Student Dashboard" at bounding box center [1355, 99] width 133 height 23
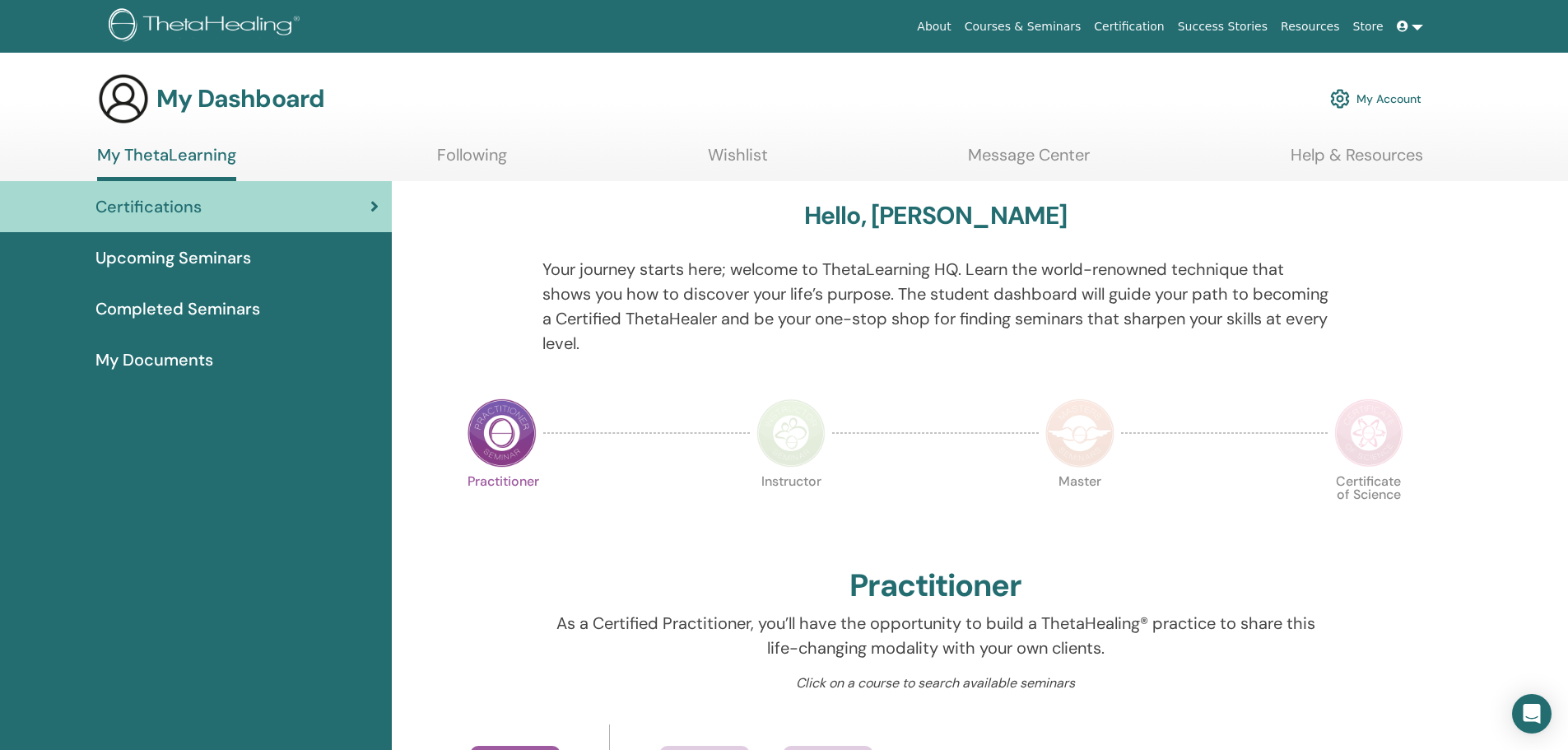
click at [169, 252] on span "Upcoming Seminars" at bounding box center [173, 258] width 156 height 25
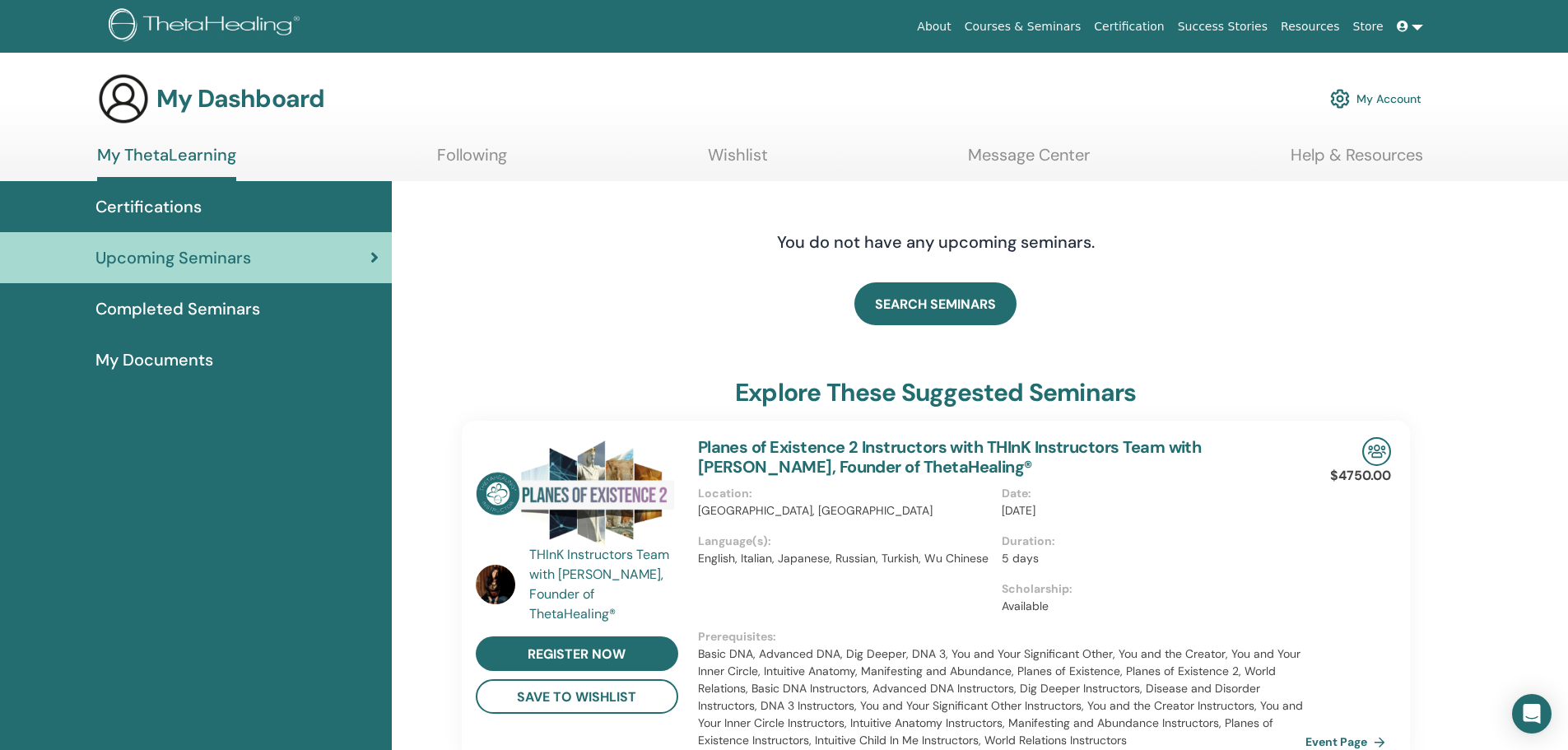
click at [1417, 27] on link at bounding box center [1410, 27] width 40 height 31
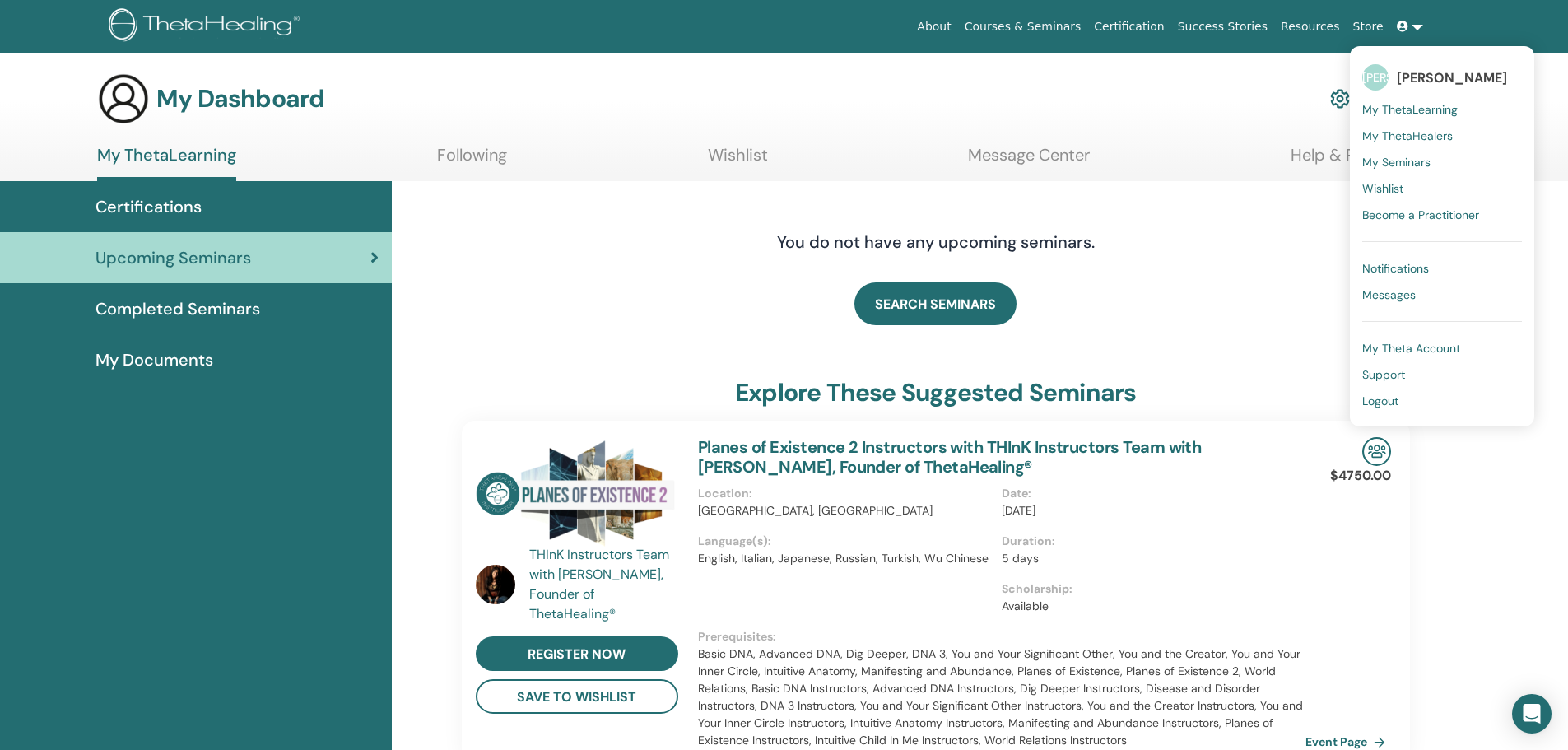
click at [1410, 109] on span "My ThetaLearning" at bounding box center [1410, 109] width 95 height 15
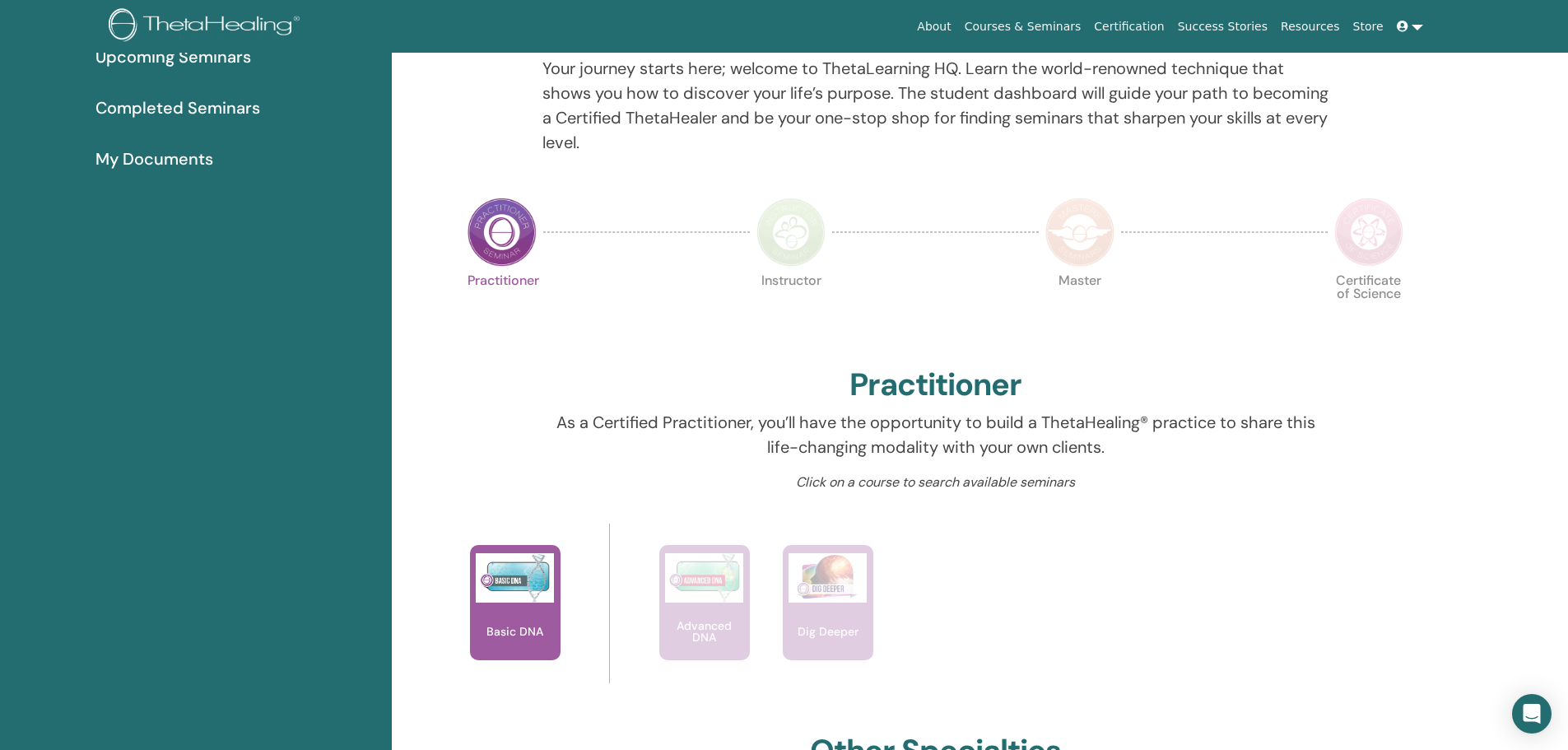
scroll to position [291, 0]
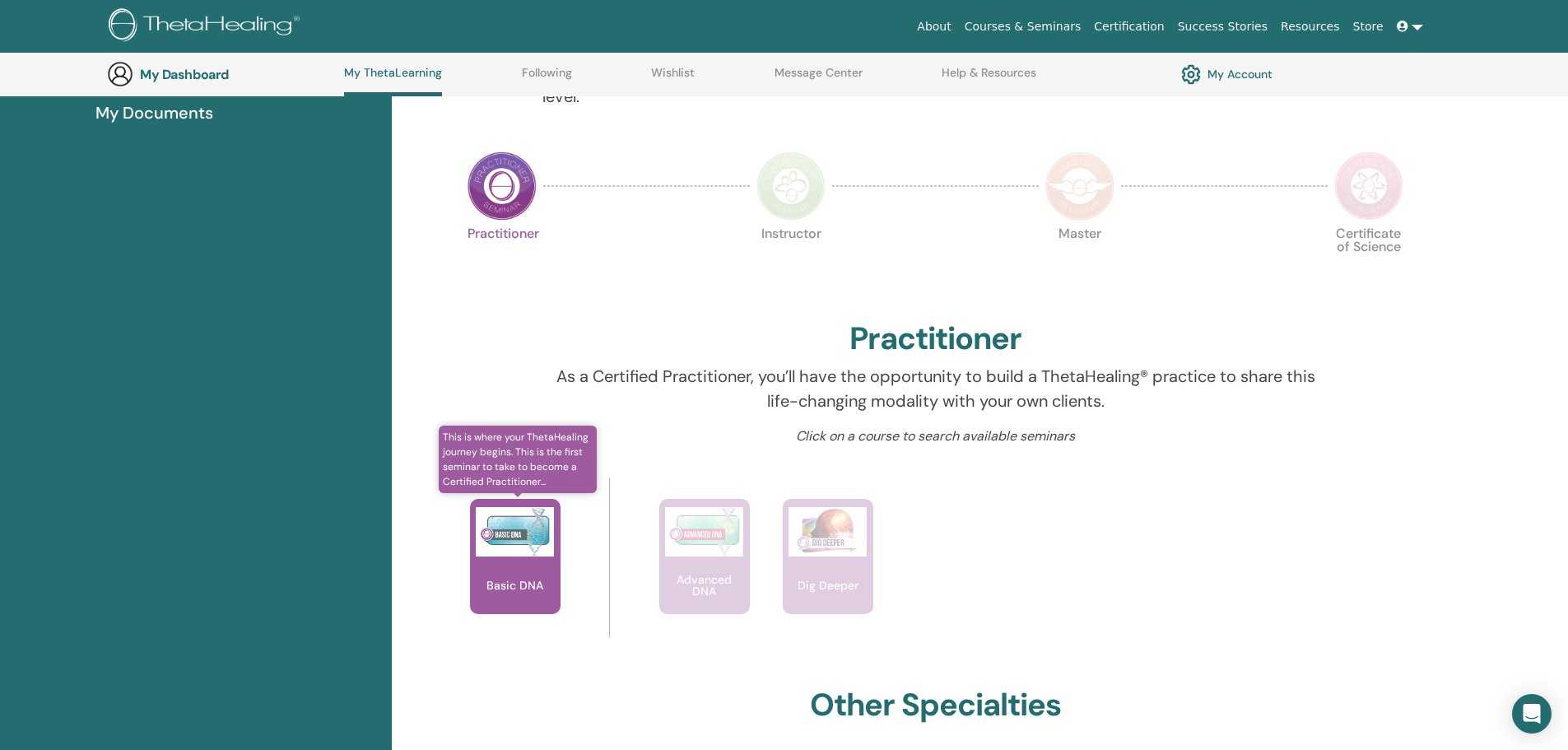
click at [520, 532] on img at bounding box center [515, 532] width 78 height 50
